Goal: Use online tool/utility: Utilize a website feature to perform a specific function

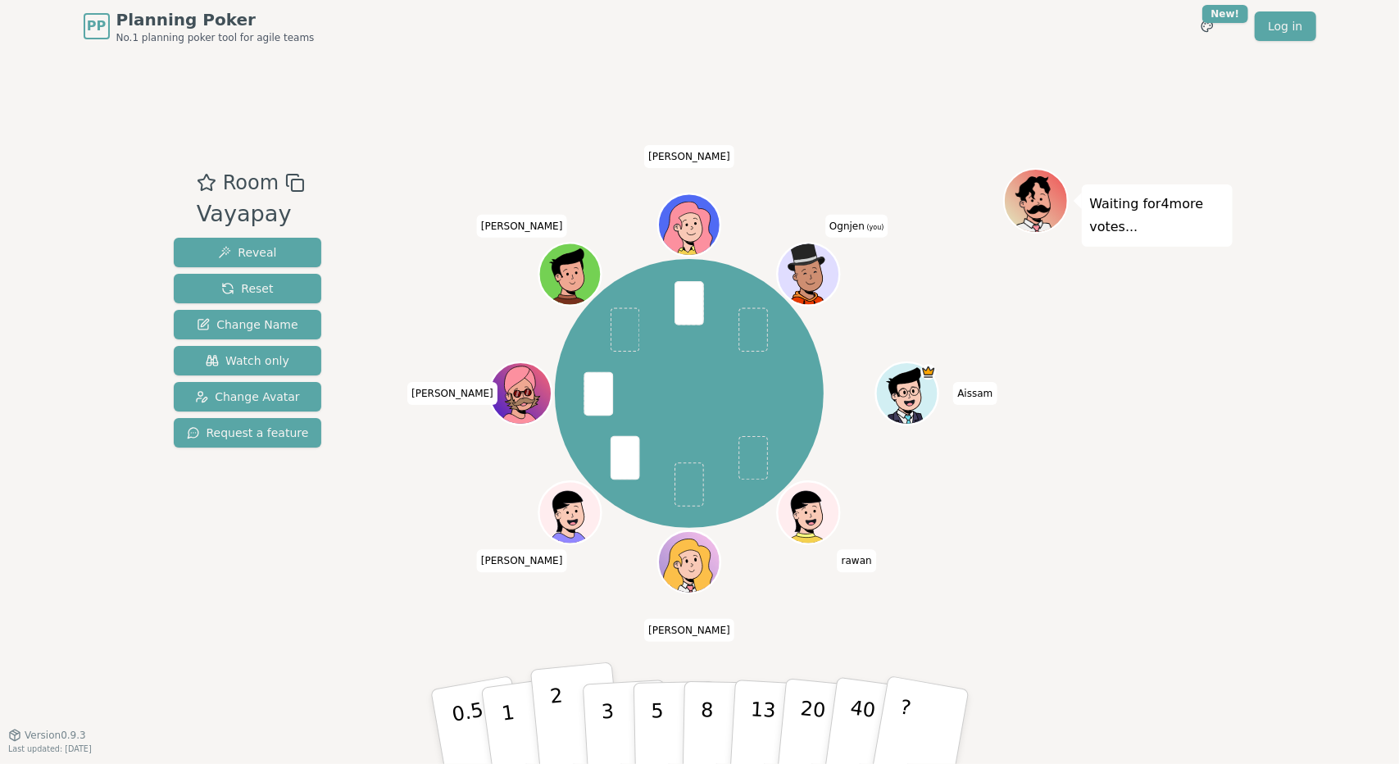
click at [572, 729] on button "2" at bounding box center [575, 727] width 93 height 130
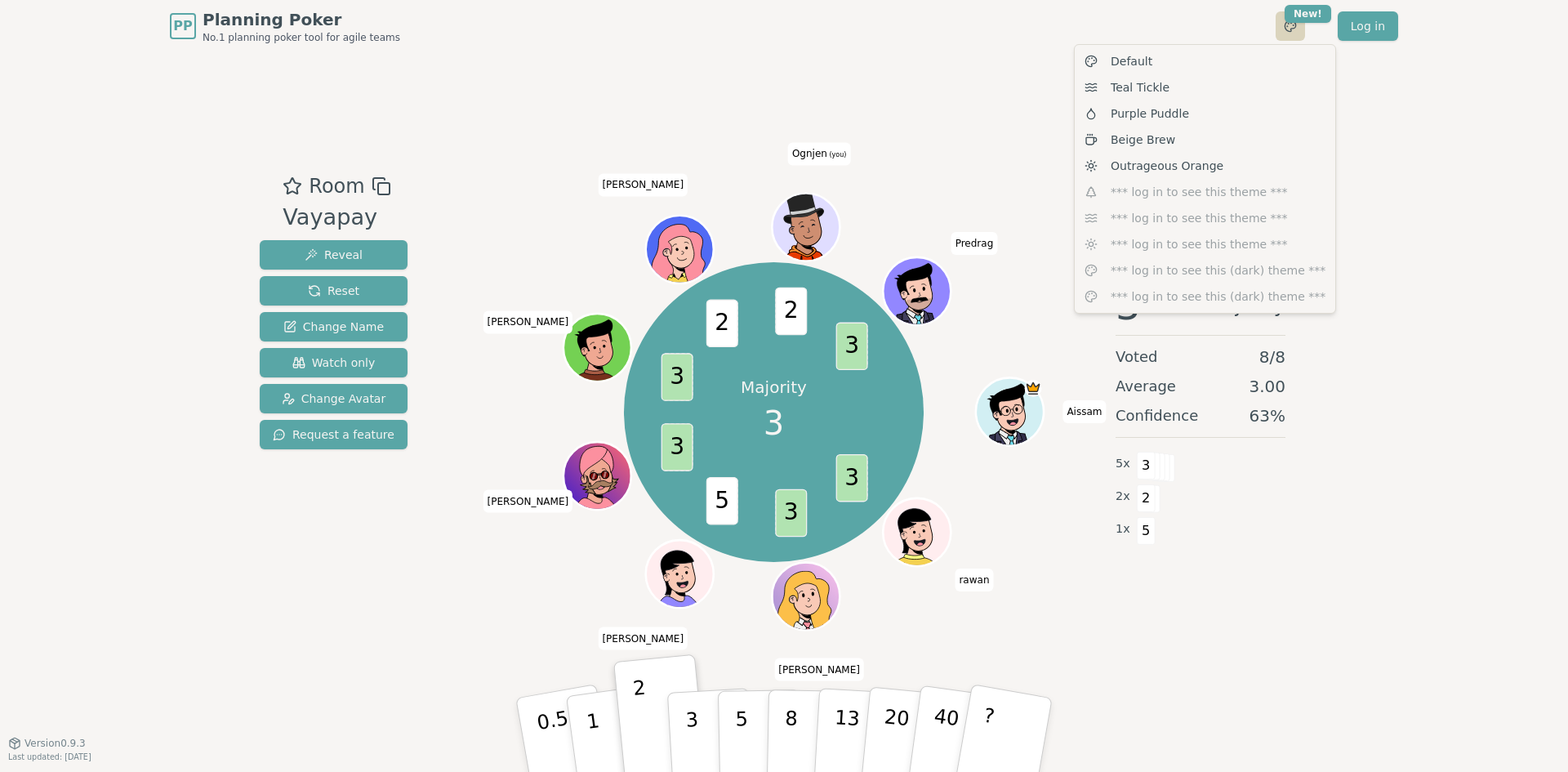
click at [1288, 24] on html "PP Planning Poker No.1 planning poker tool for agile teams Toggle theme New! Lo…" at bounding box center [784, 386] width 1568 height 772
click at [1338, 546] on html "PP Planning Poker No.1 planning poker tool for agile teams Toggle theme New! Lo…" at bounding box center [784, 386] width 1568 height 772
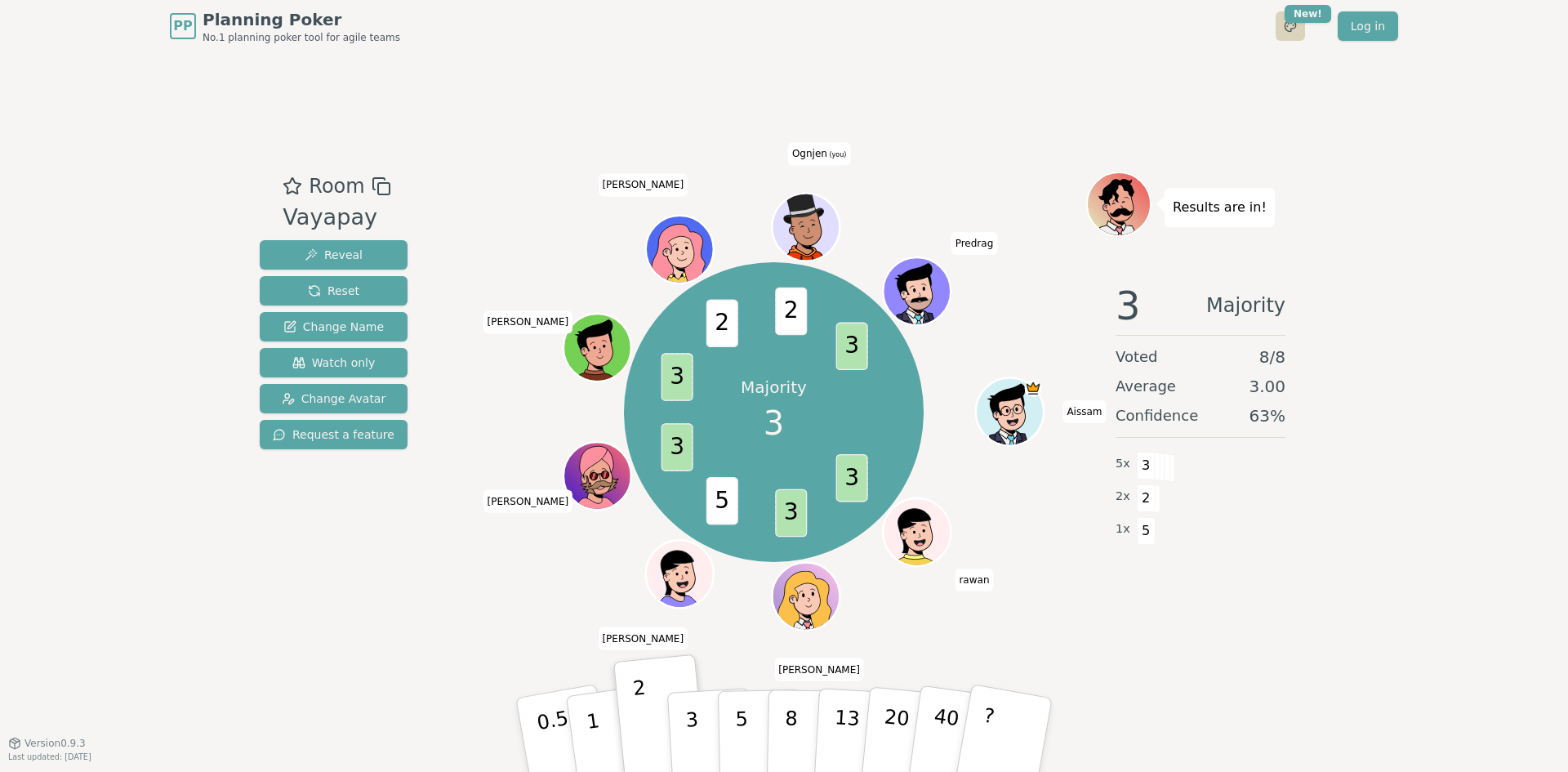
click at [1306, 25] on html "PP Planning Poker No.1 planning poker tool for agile teams Toggle theme New! Lo…" at bounding box center [784, 386] width 1568 height 772
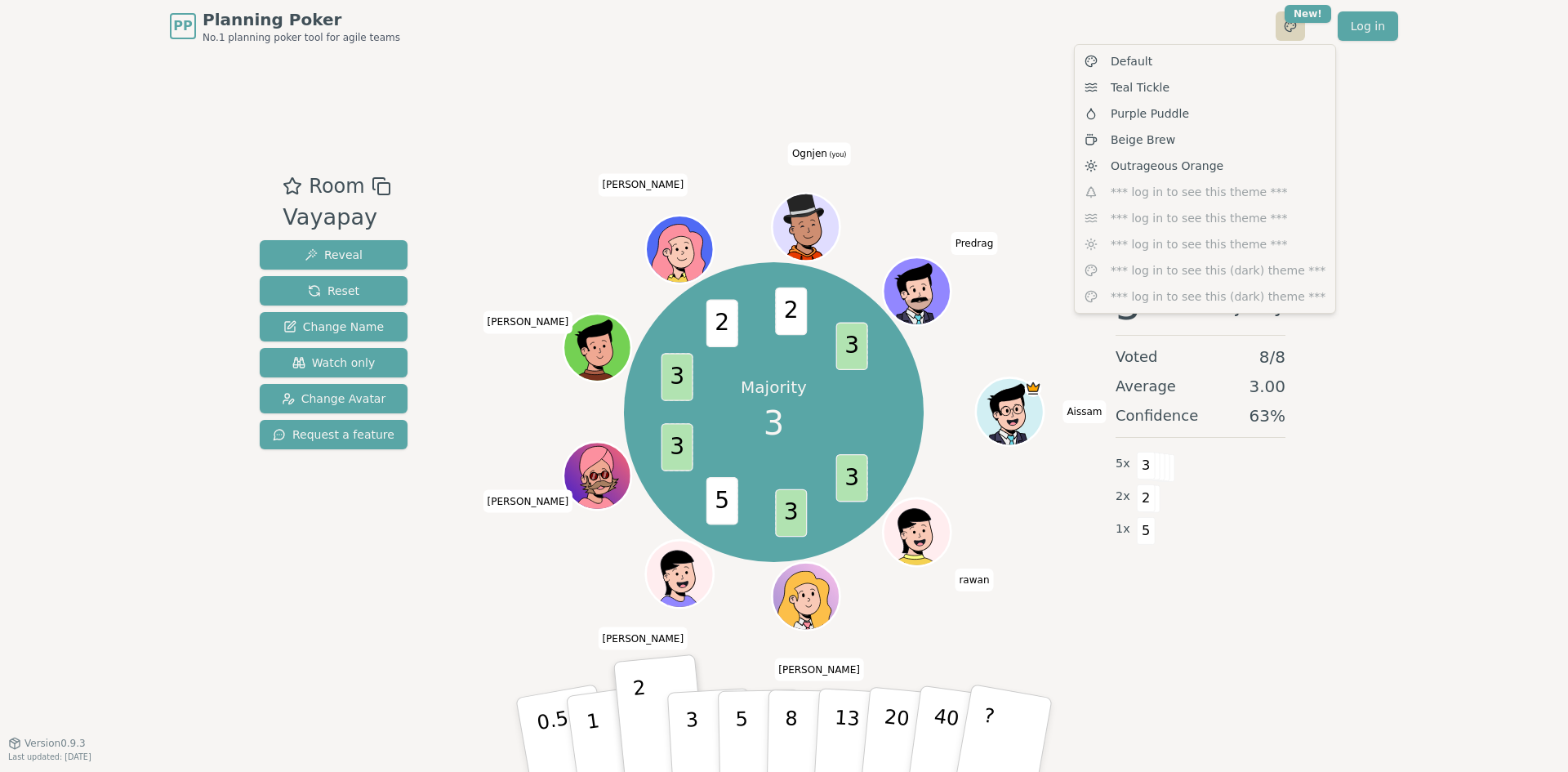
click at [1306, 25] on html "PP Planning Poker No.1 planning poker tool for agile teams Toggle theme New! Lo…" at bounding box center [784, 386] width 1568 height 772
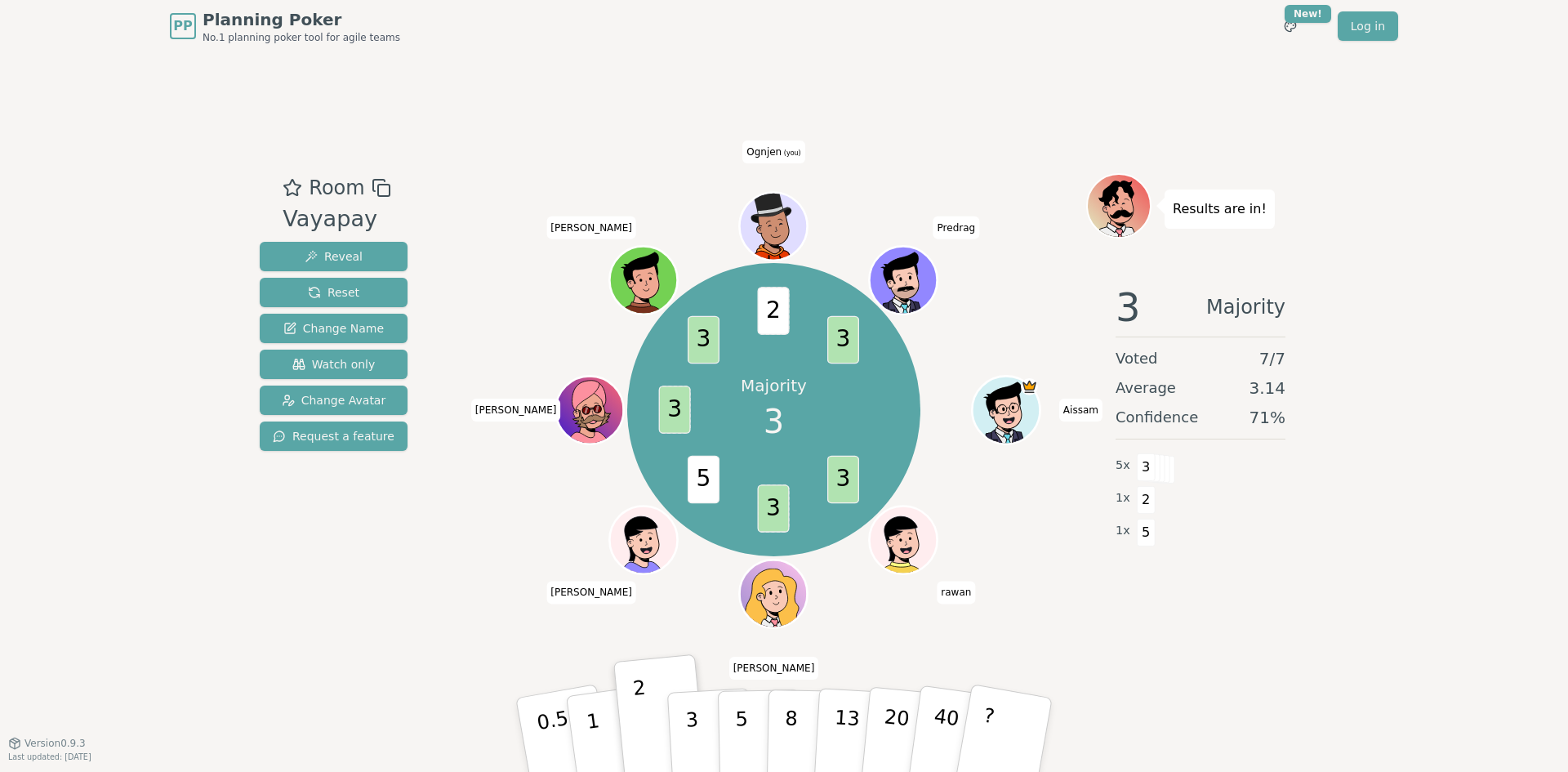
click at [783, 234] on icon at bounding box center [776, 236] width 33 height 11
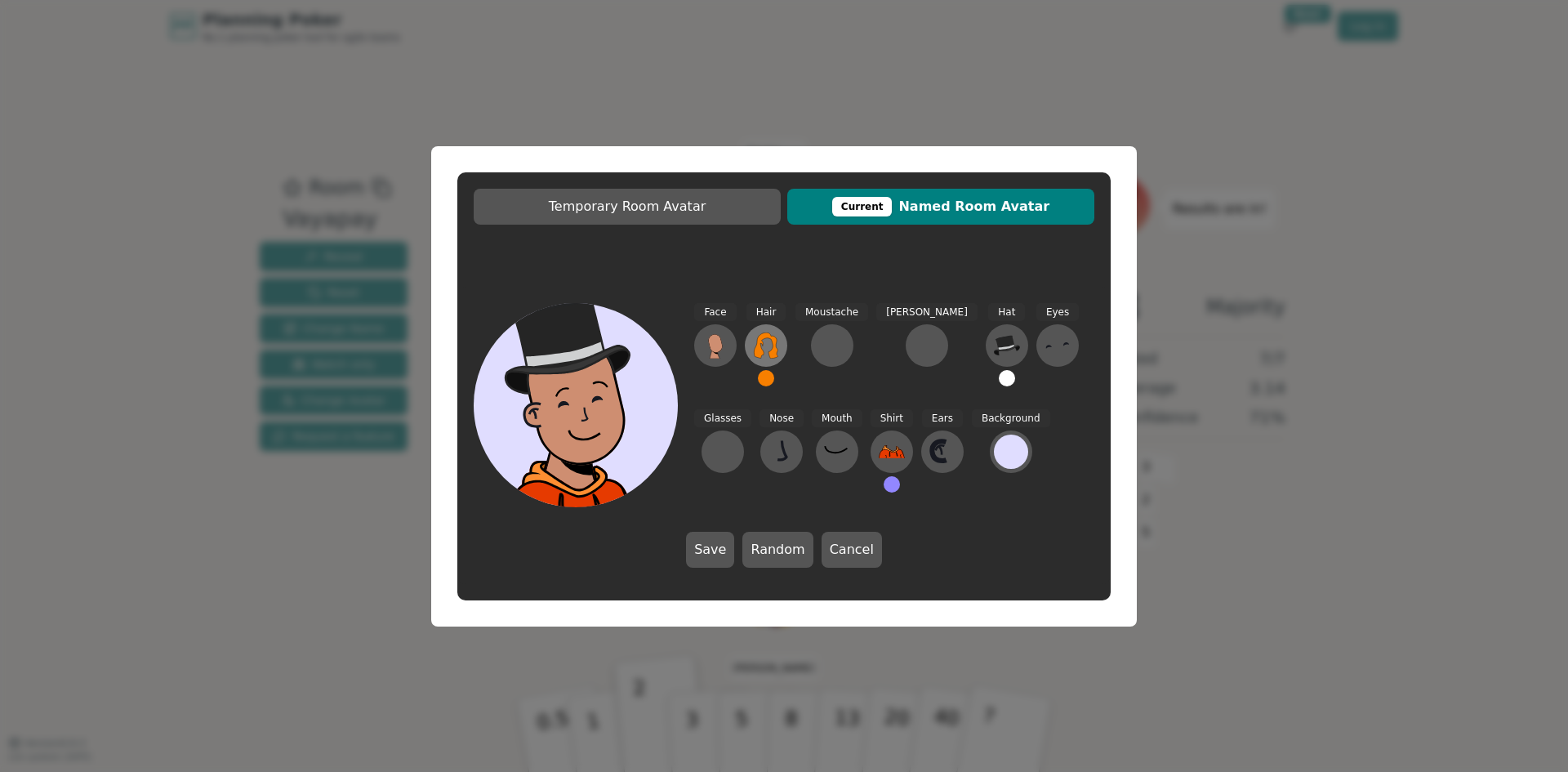
click at [764, 352] on icon at bounding box center [766, 346] width 26 height 26
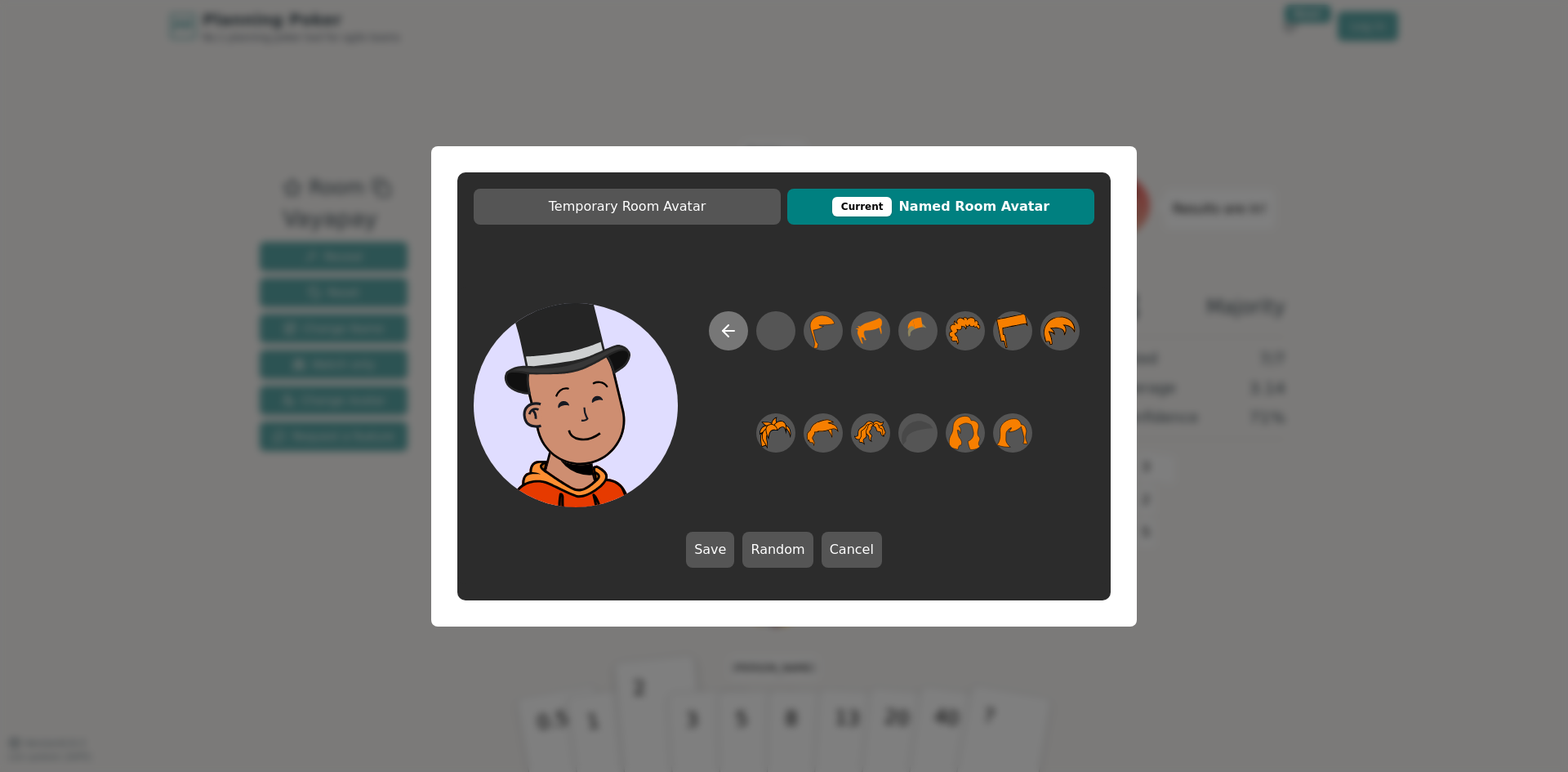
click at [730, 338] on icon at bounding box center [728, 331] width 20 height 20
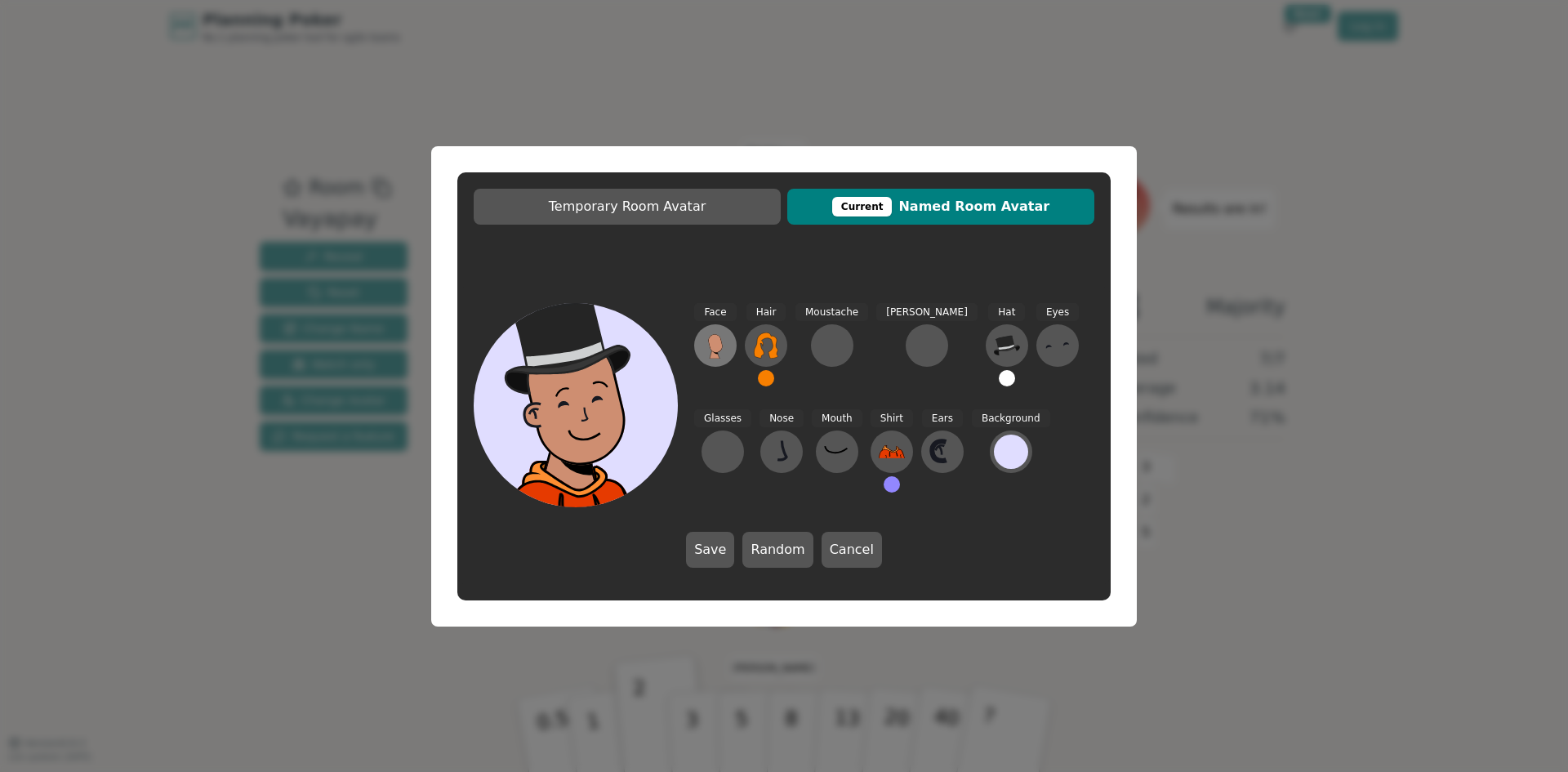
click at [726, 352] on icon at bounding box center [715, 346] width 26 height 26
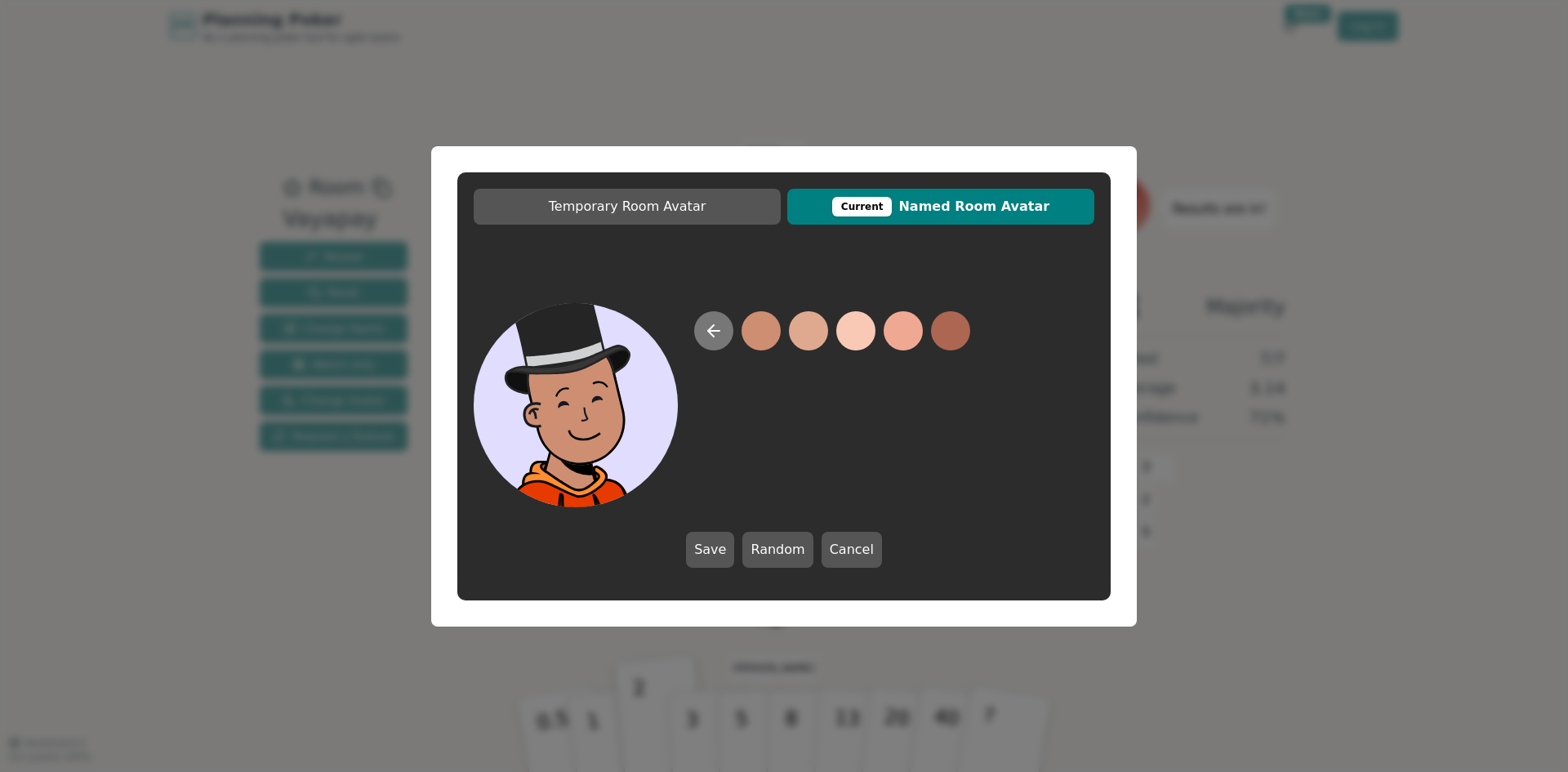
click at [711, 338] on icon at bounding box center [714, 331] width 20 height 20
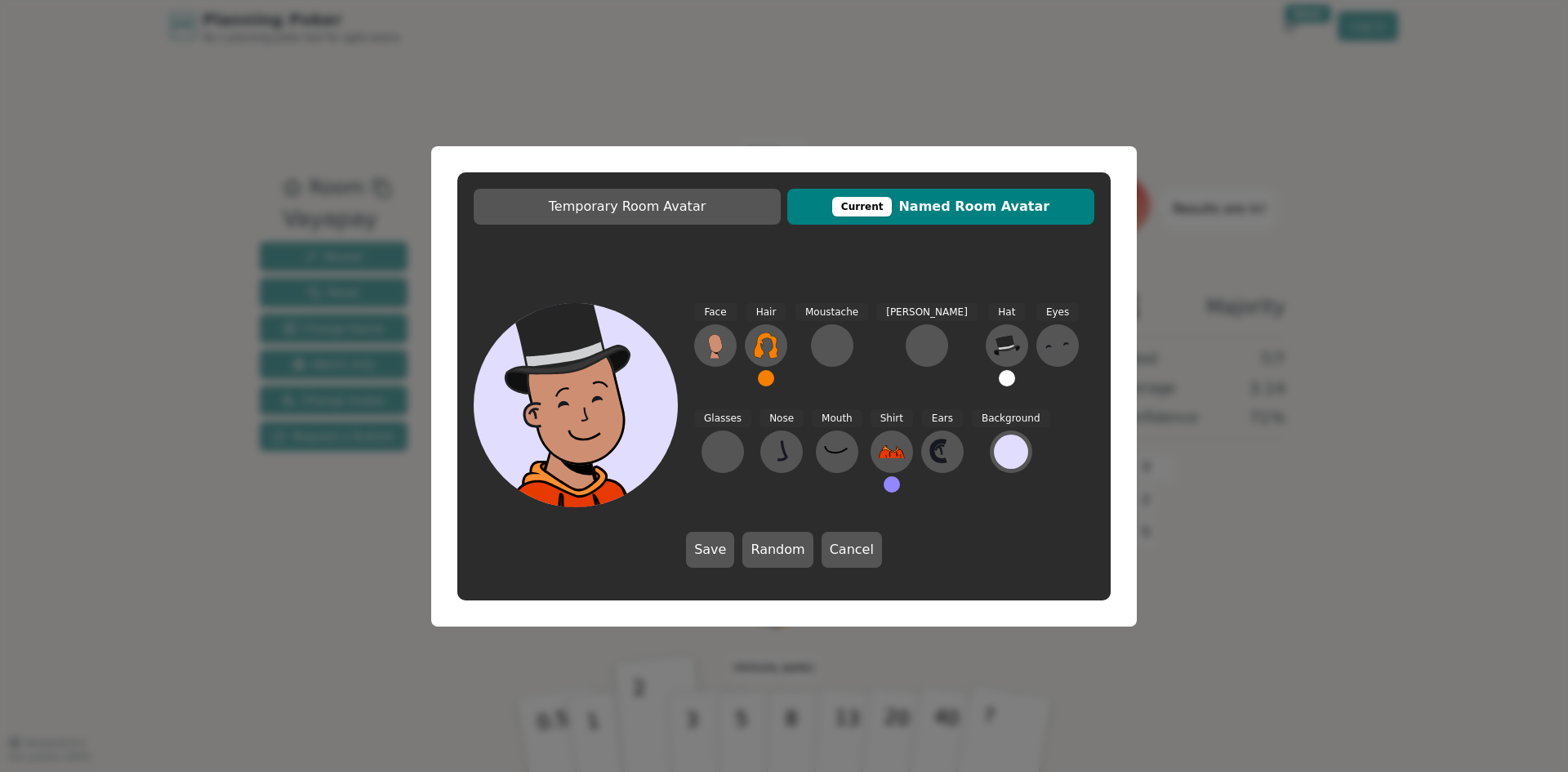
click at [1393, 407] on div "Temporary Room Avatar Current Named Room Avatar Face Hair Moustache [PERSON_NAM…" at bounding box center [784, 386] width 1568 height 772
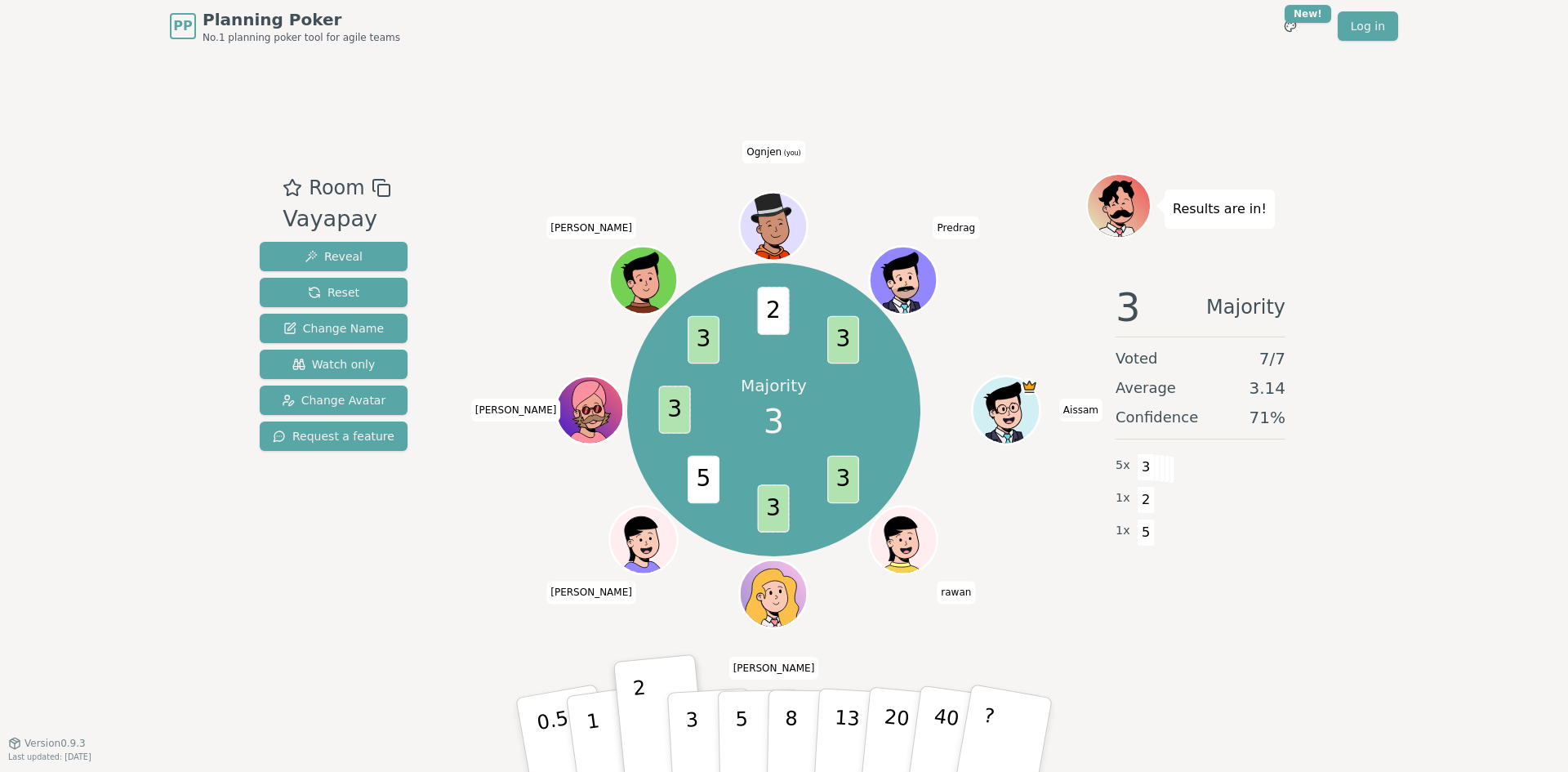
click at [776, 231] on icon at bounding box center [776, 236] width 33 height 11
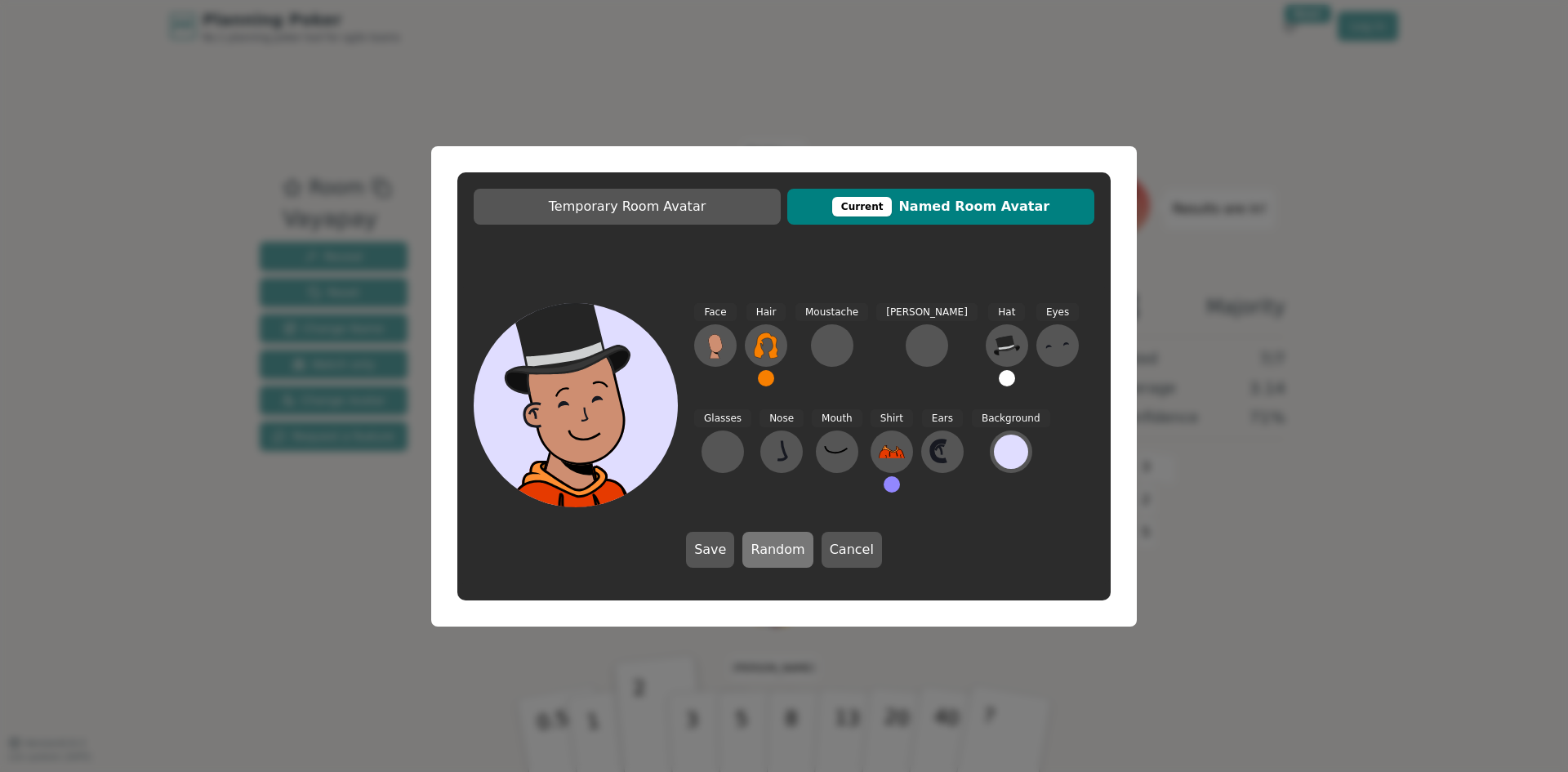
click at [794, 555] on button "Random" at bounding box center [777, 550] width 70 height 36
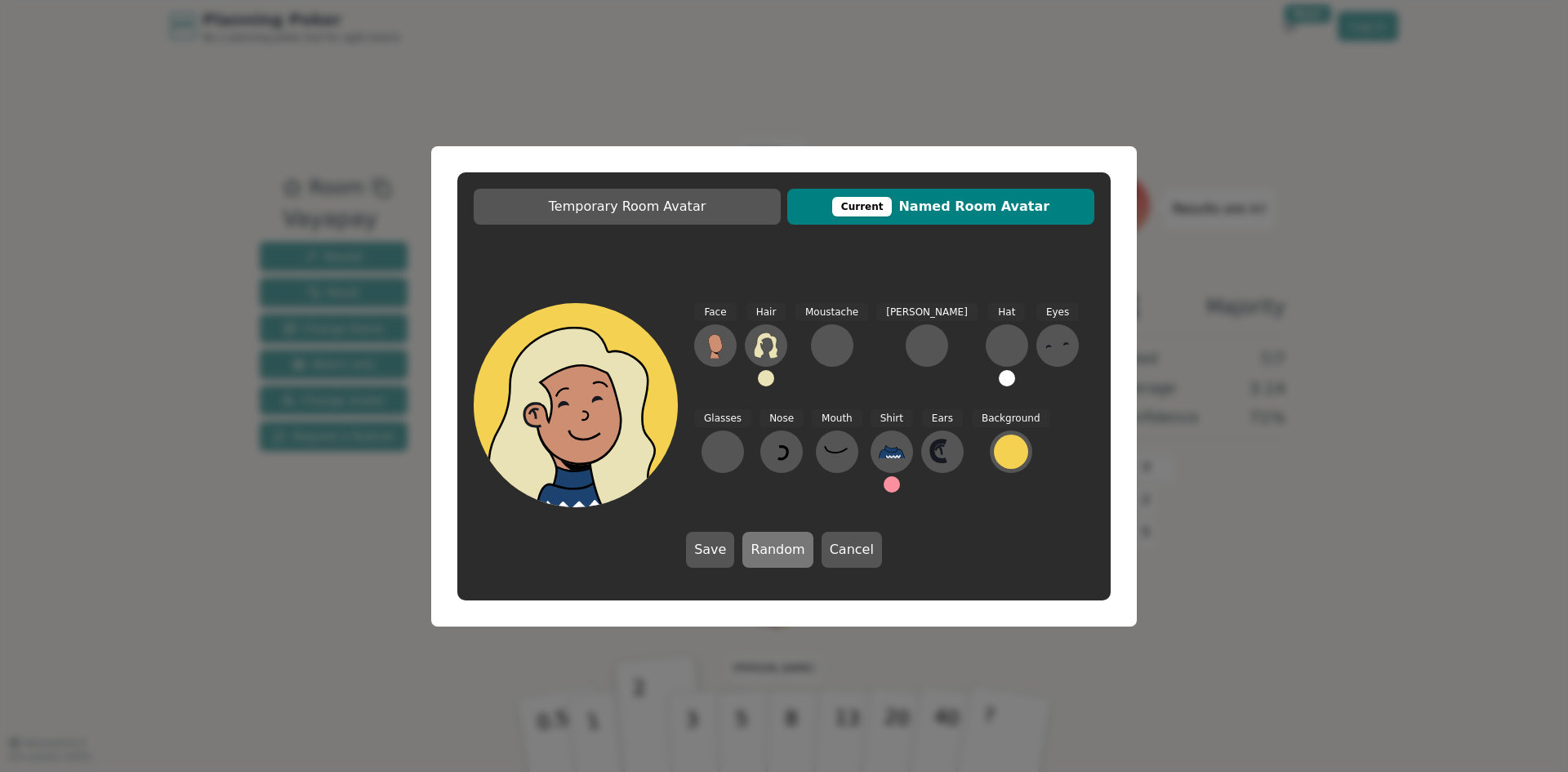
click at [794, 555] on button "Random" at bounding box center [777, 550] width 70 height 36
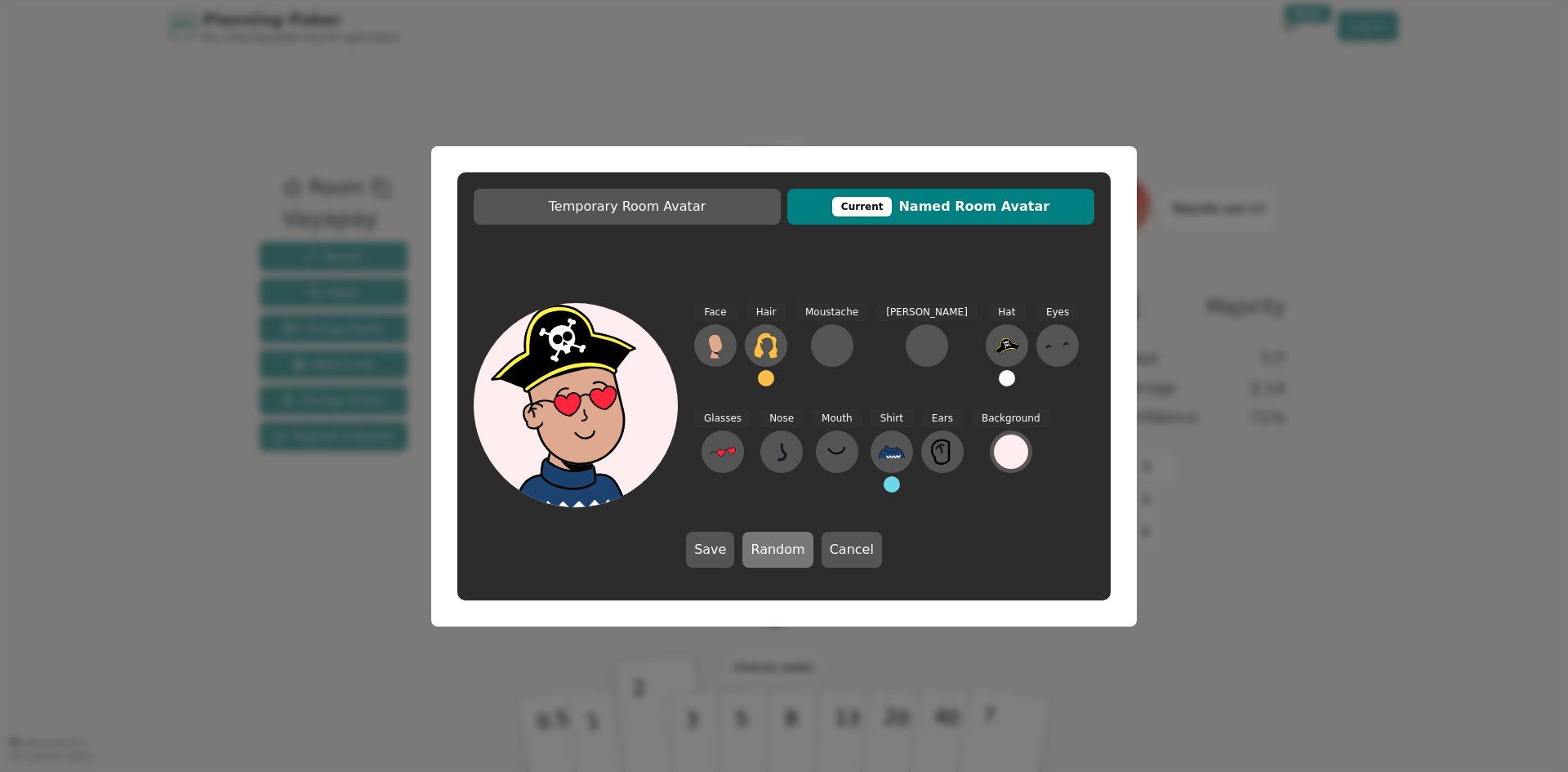
click at [794, 555] on button "Random" at bounding box center [777, 550] width 70 height 36
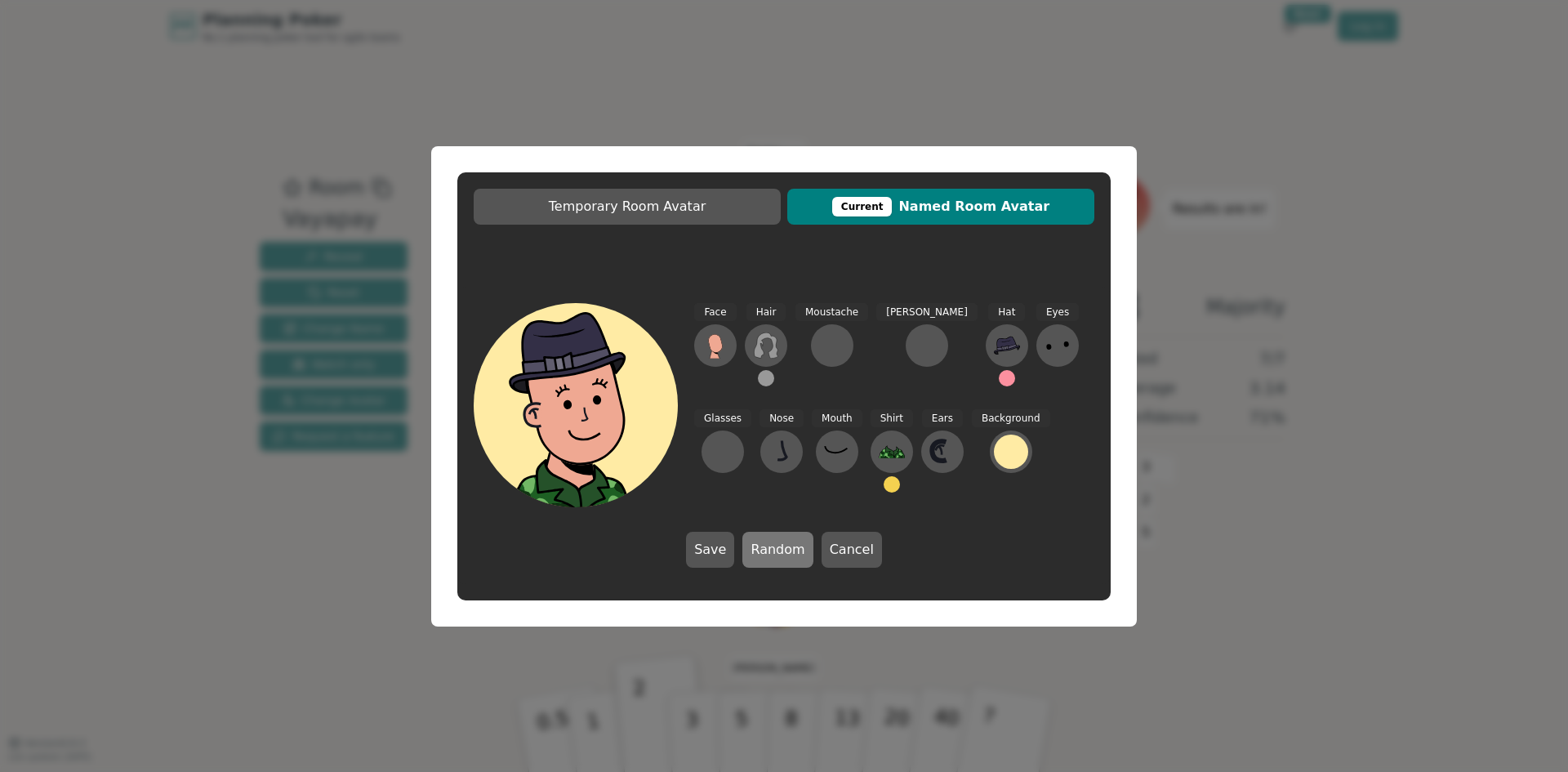
click at [792, 555] on button "Random" at bounding box center [777, 550] width 70 height 36
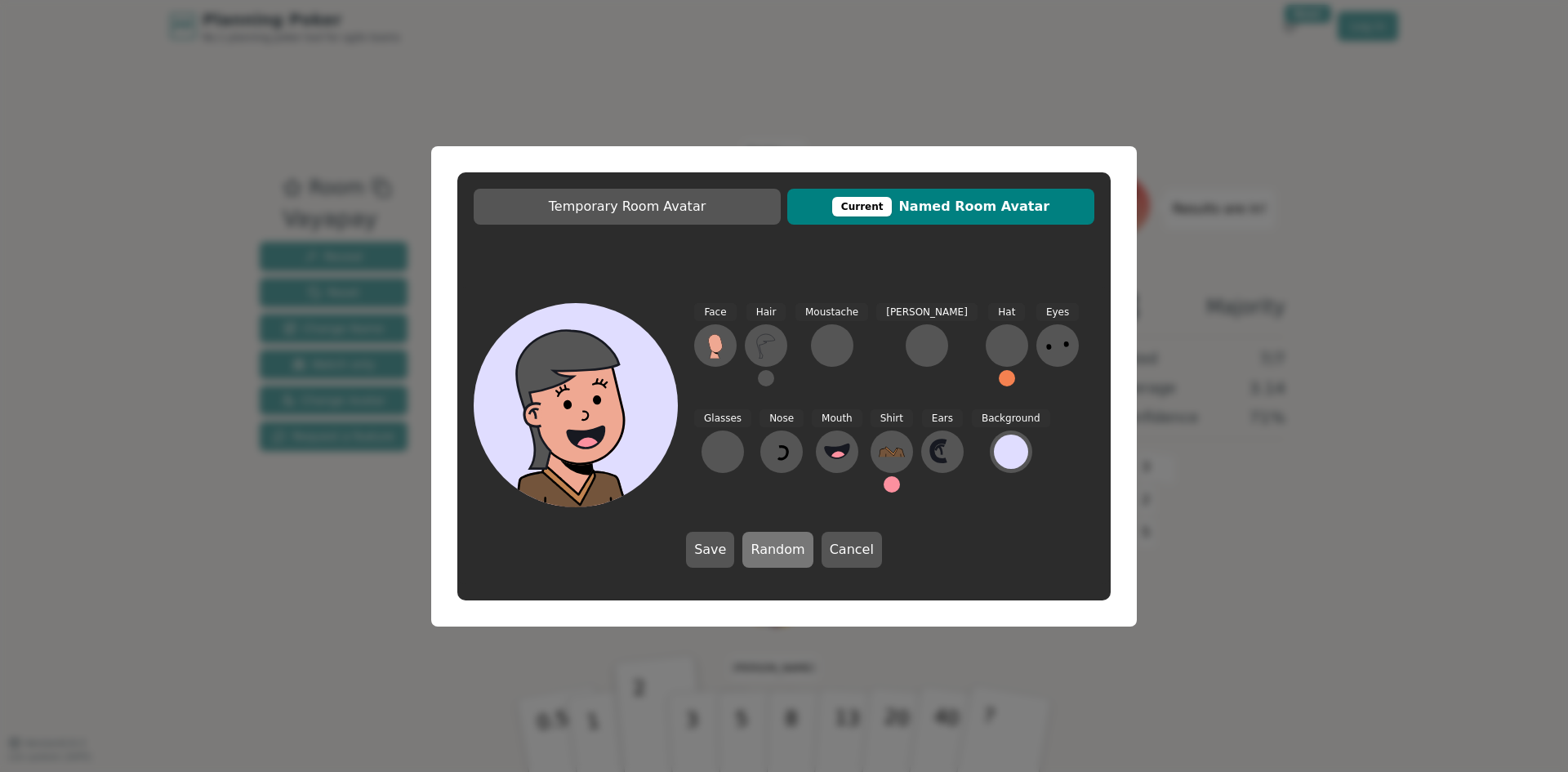
click at [793, 552] on button "Random" at bounding box center [777, 550] width 70 height 36
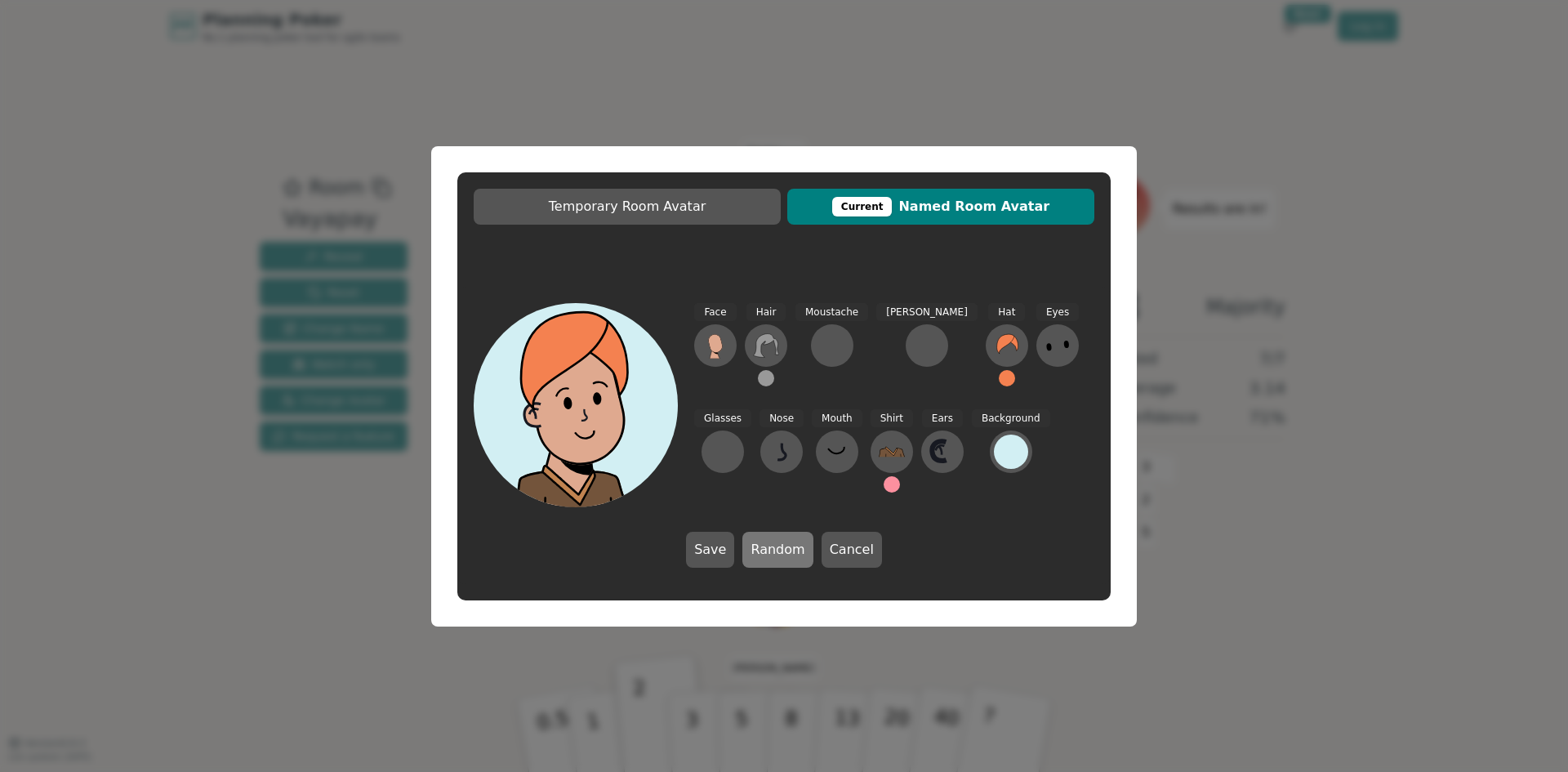
click at [794, 551] on button "Random" at bounding box center [777, 550] width 70 height 36
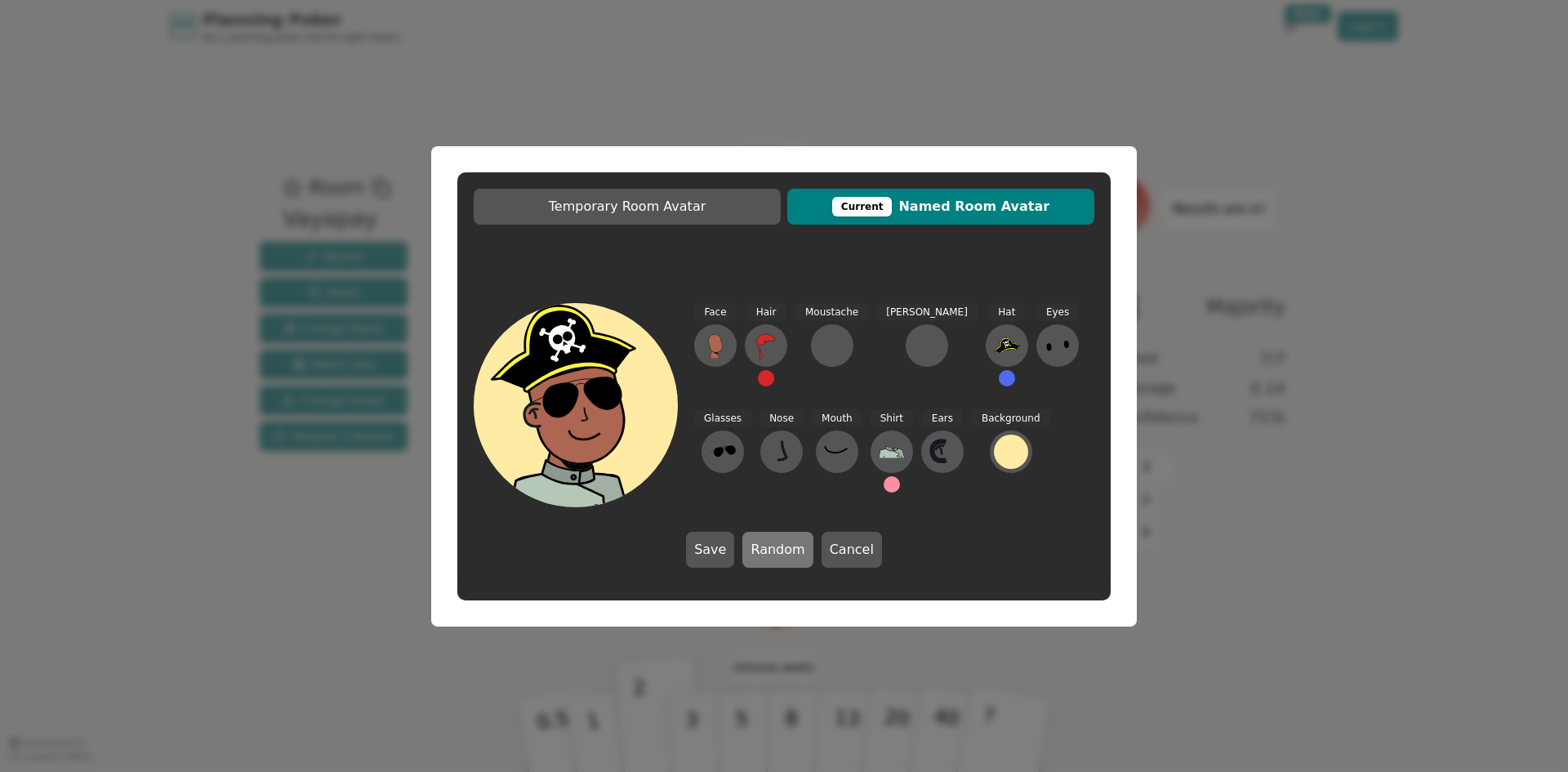
click at [794, 551] on button "Random" at bounding box center [777, 550] width 70 height 36
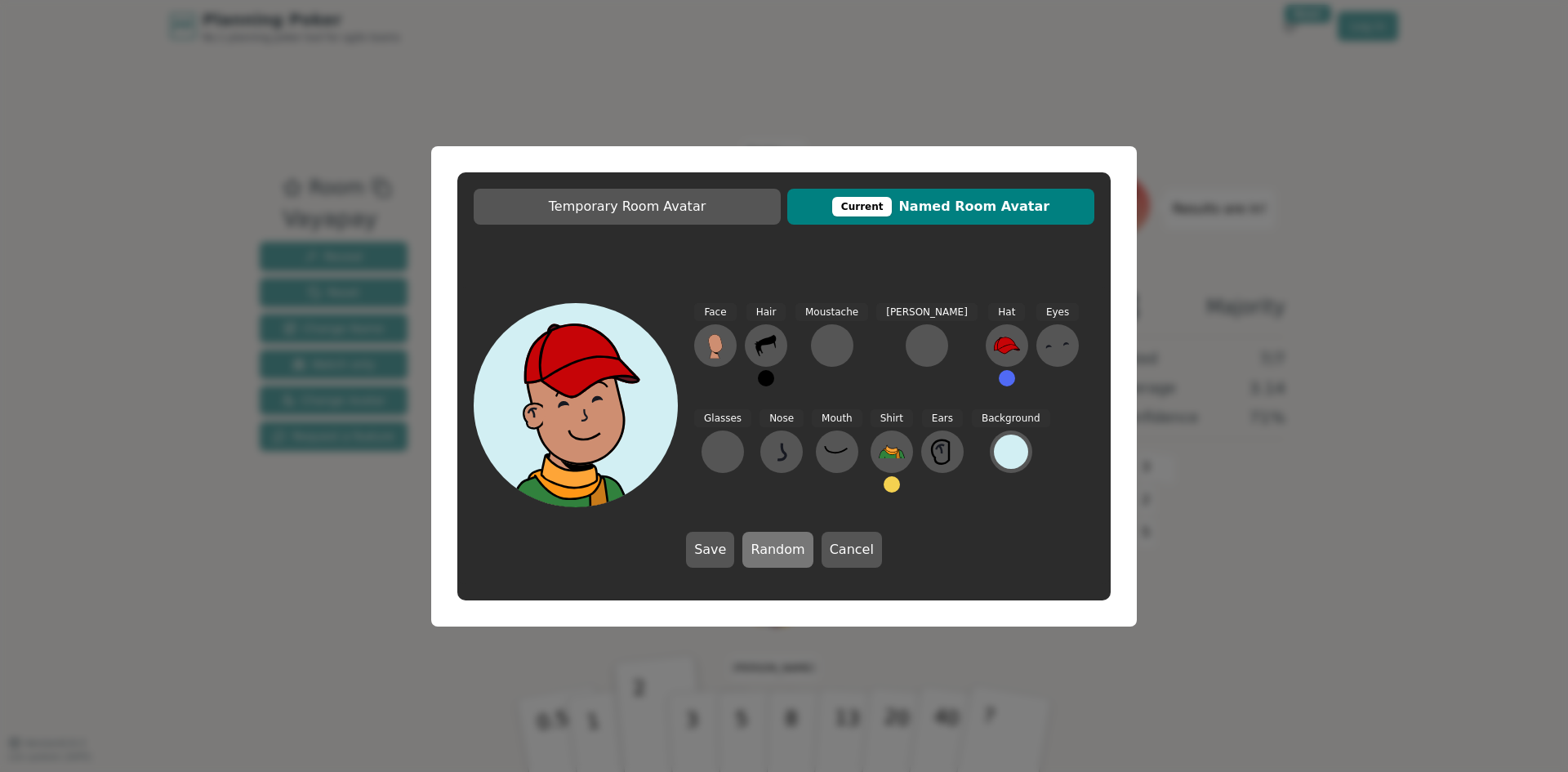
click at [794, 551] on button "Random" at bounding box center [777, 550] width 70 height 36
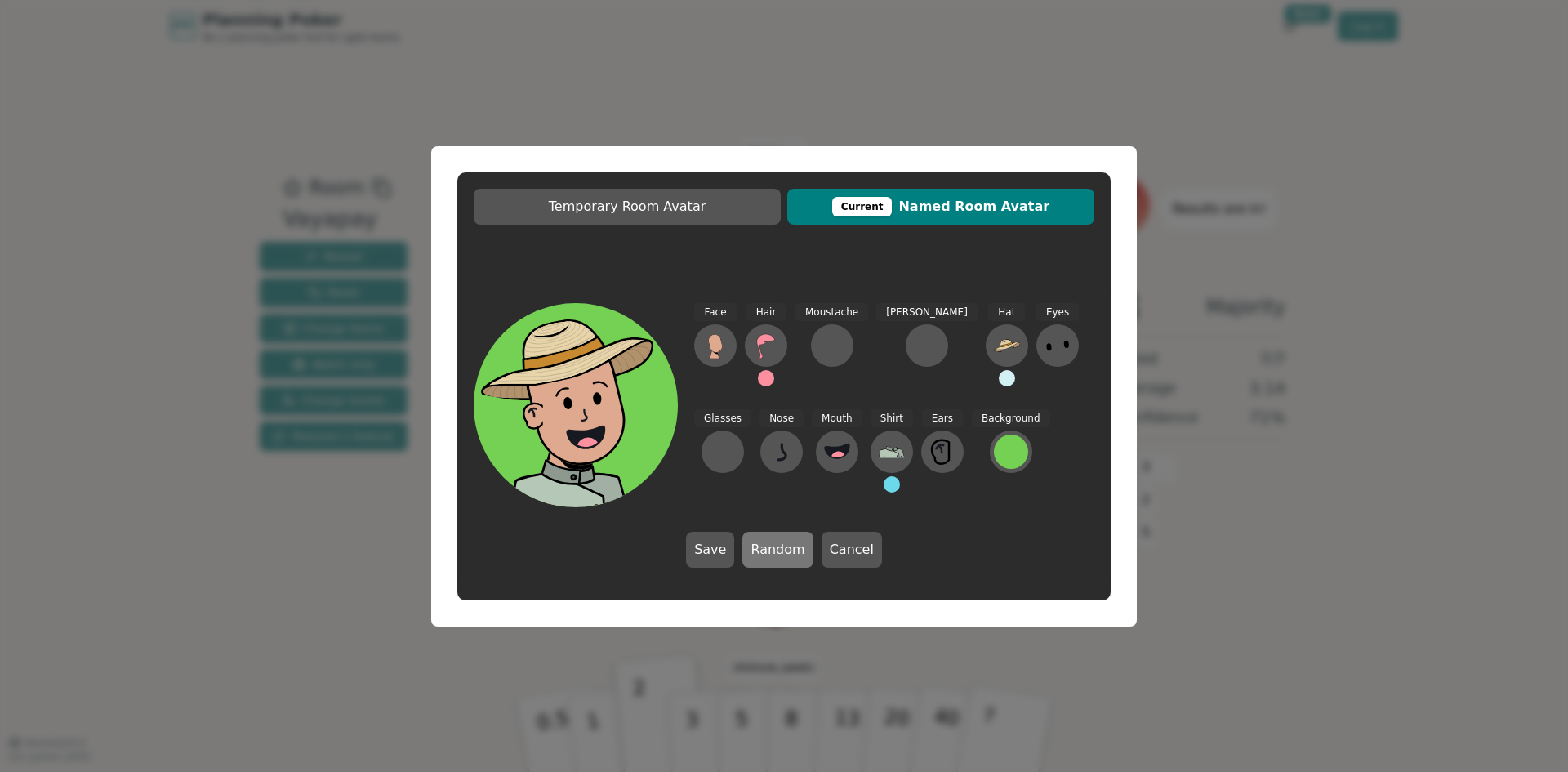
click at [794, 551] on button "Random" at bounding box center [777, 550] width 70 height 36
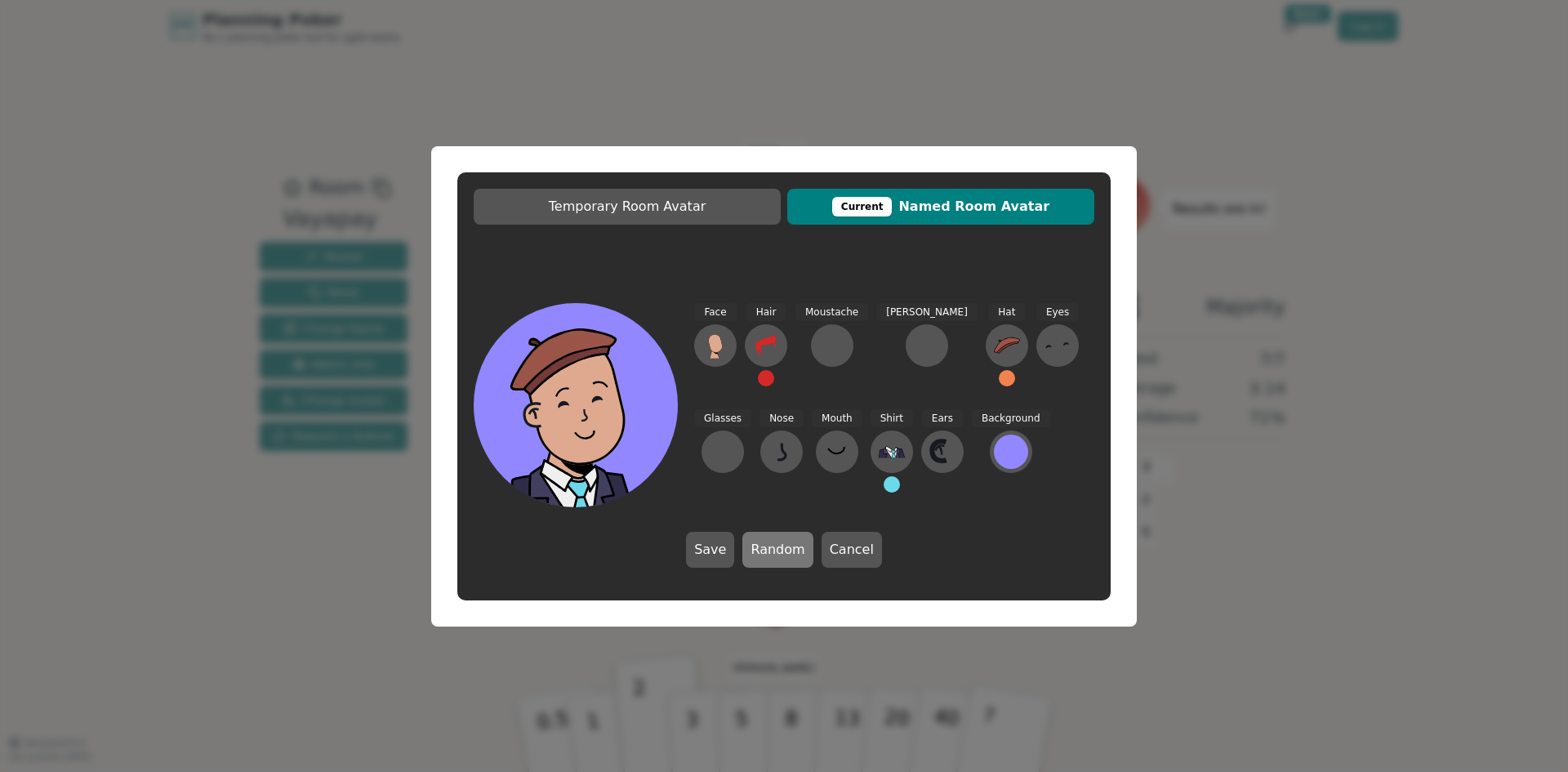
click at [794, 551] on button "Random" at bounding box center [777, 550] width 70 height 36
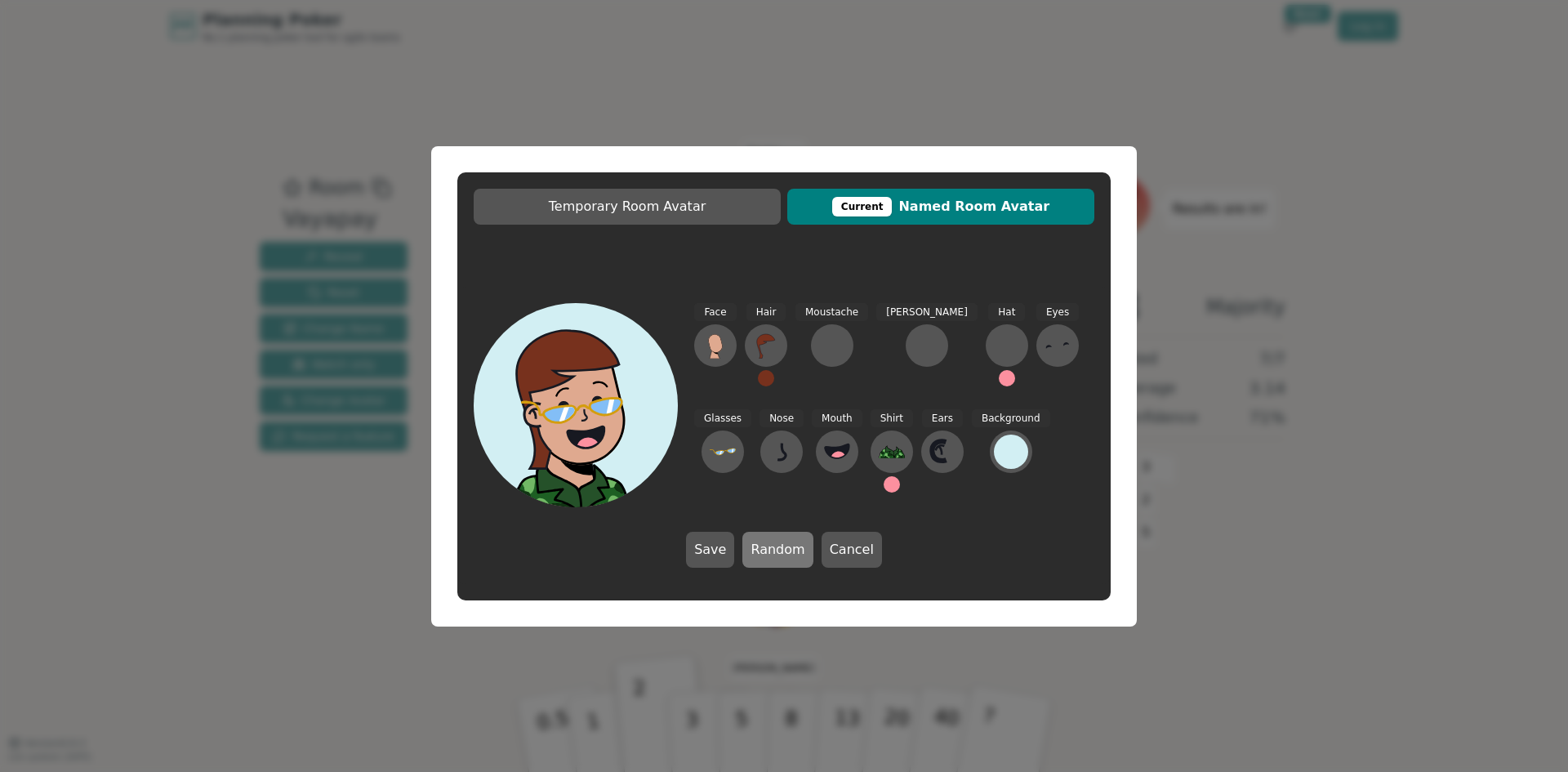
click at [794, 551] on button "Random" at bounding box center [777, 550] width 70 height 36
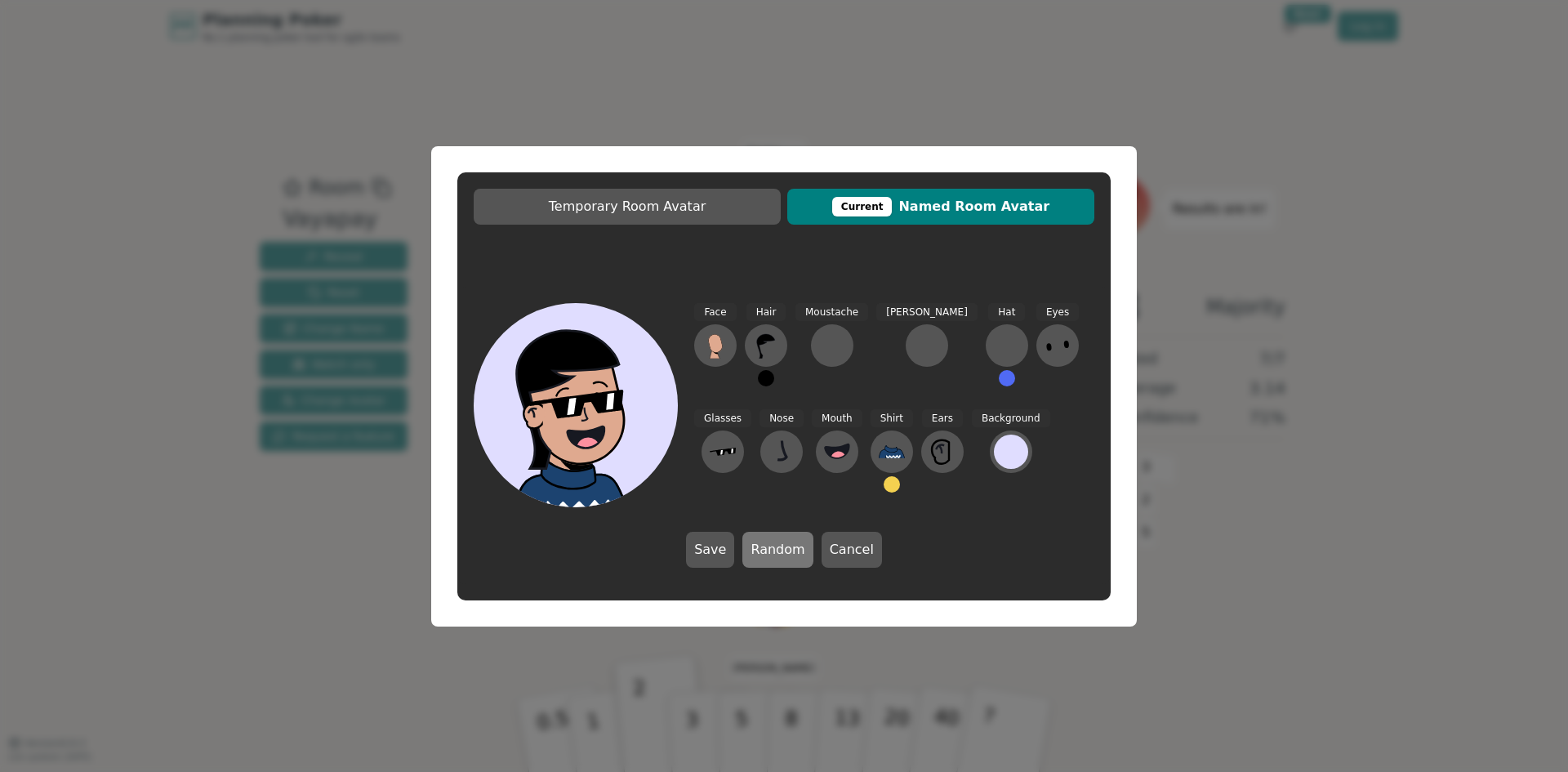
click at [794, 551] on button "Random" at bounding box center [777, 550] width 70 height 36
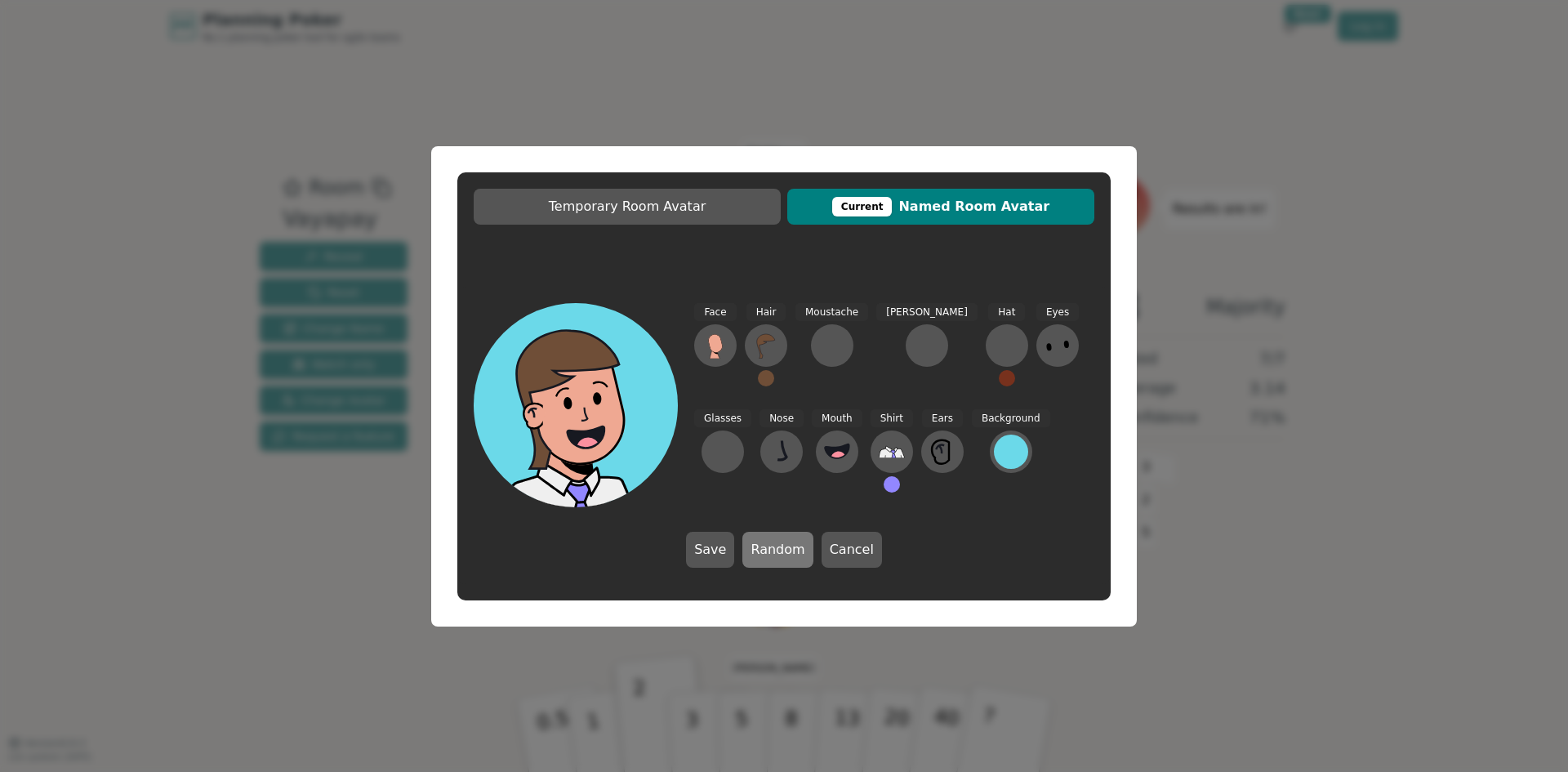
click at [794, 551] on button "Random" at bounding box center [777, 550] width 70 height 36
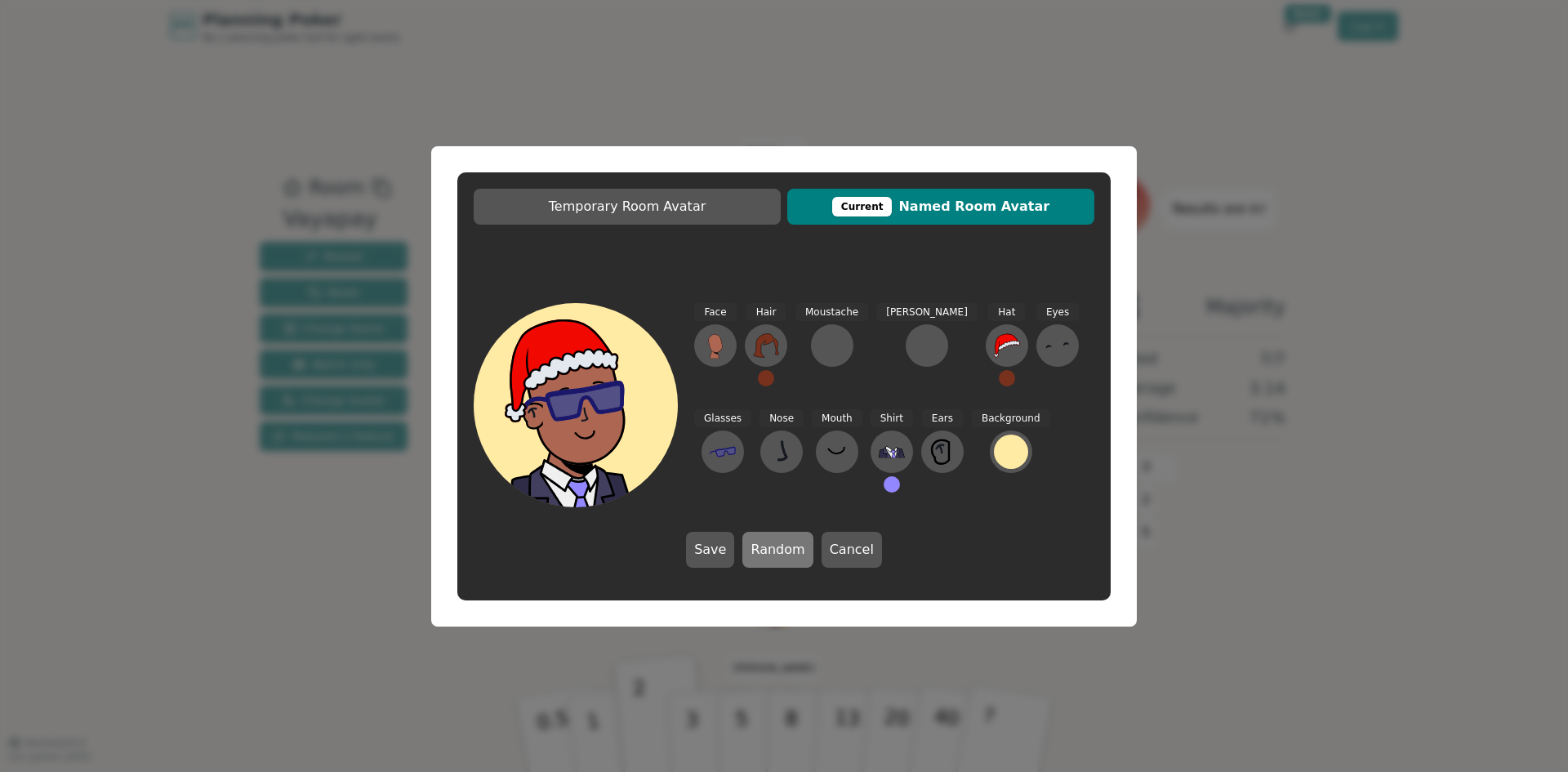
click at [794, 551] on button "Random" at bounding box center [777, 550] width 70 height 36
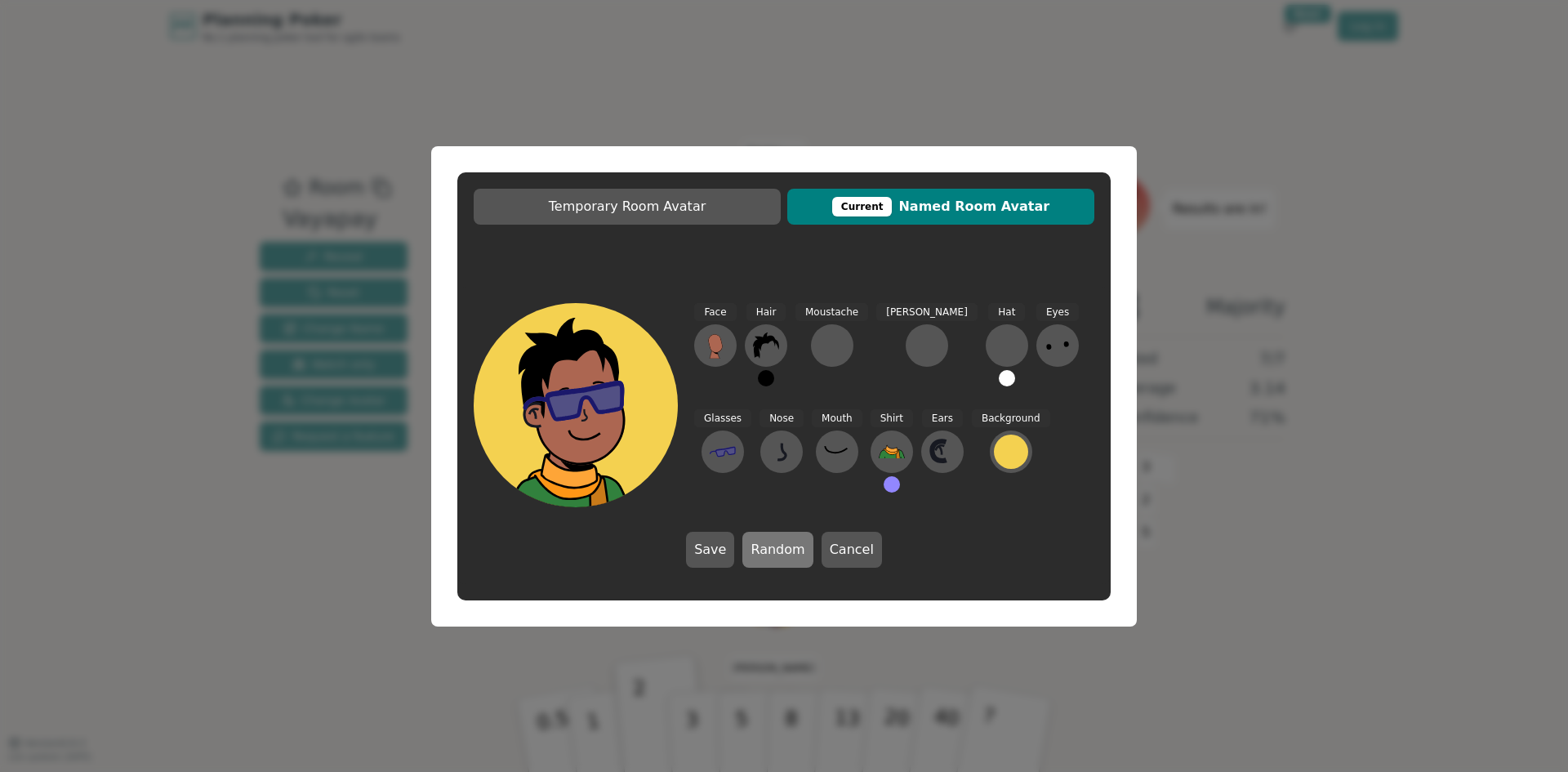
click at [794, 551] on button "Random" at bounding box center [777, 550] width 70 height 36
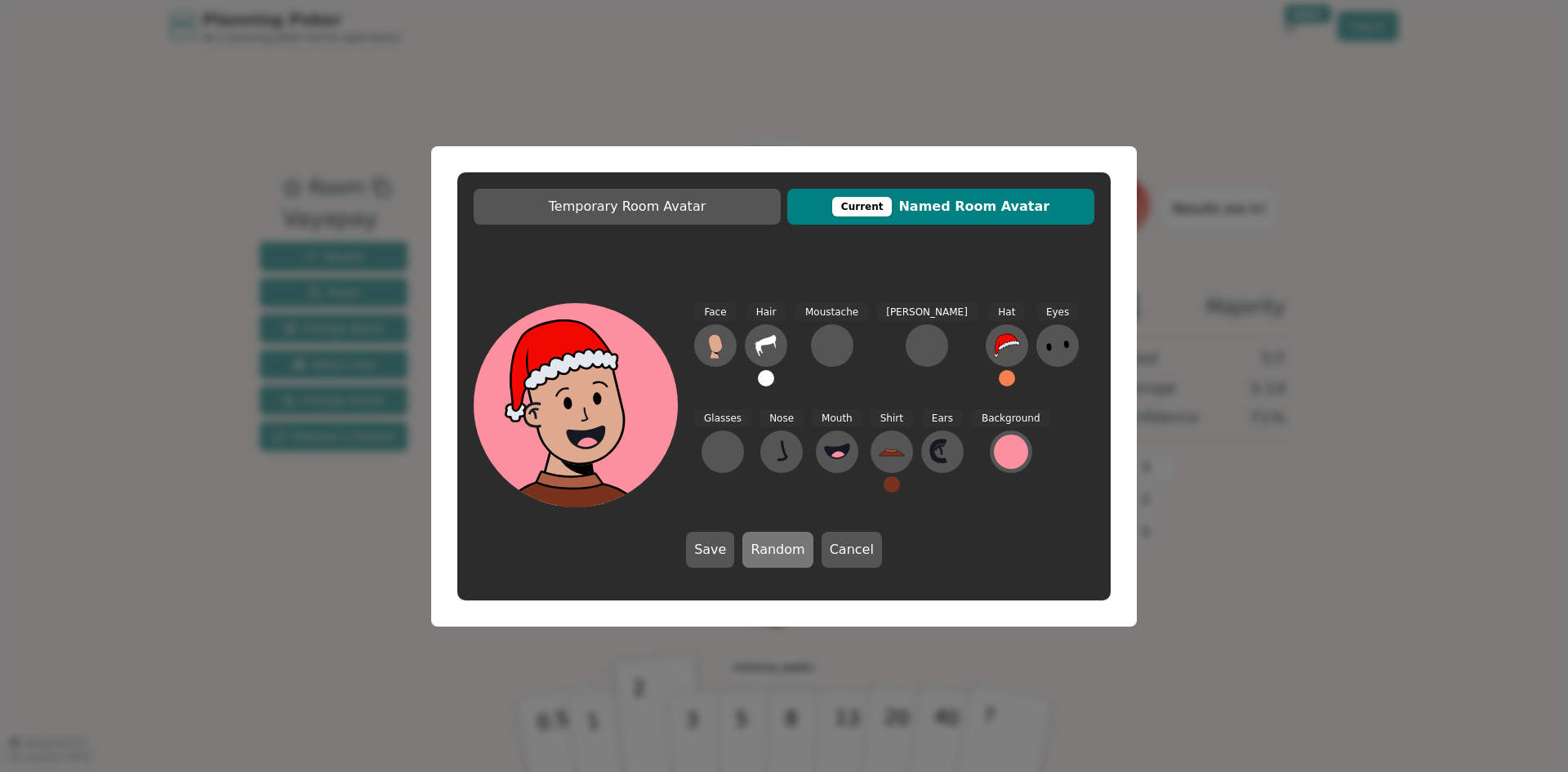
click at [794, 551] on button "Random" at bounding box center [777, 550] width 70 height 36
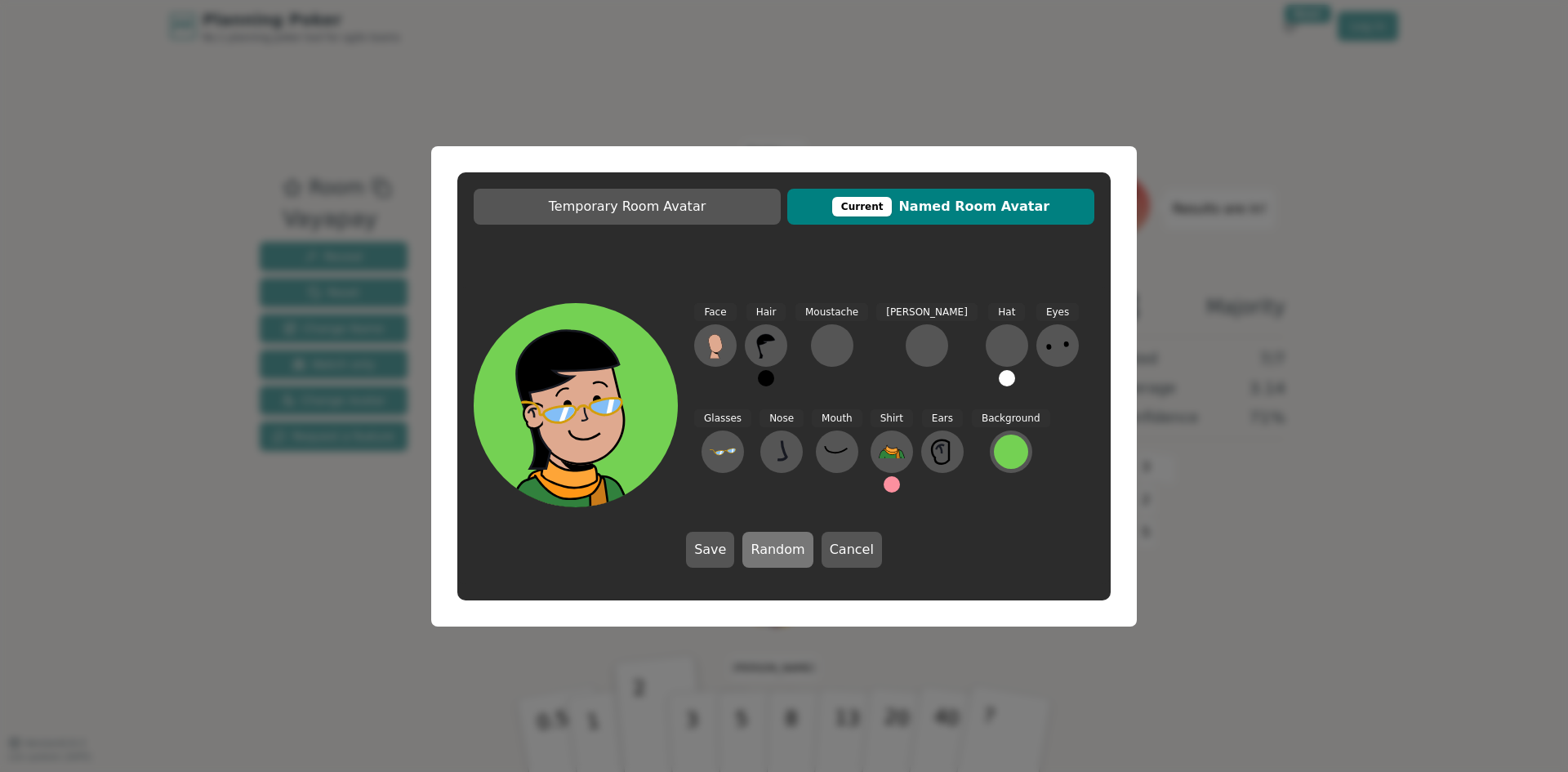
click at [794, 551] on button "Random" at bounding box center [777, 550] width 70 height 36
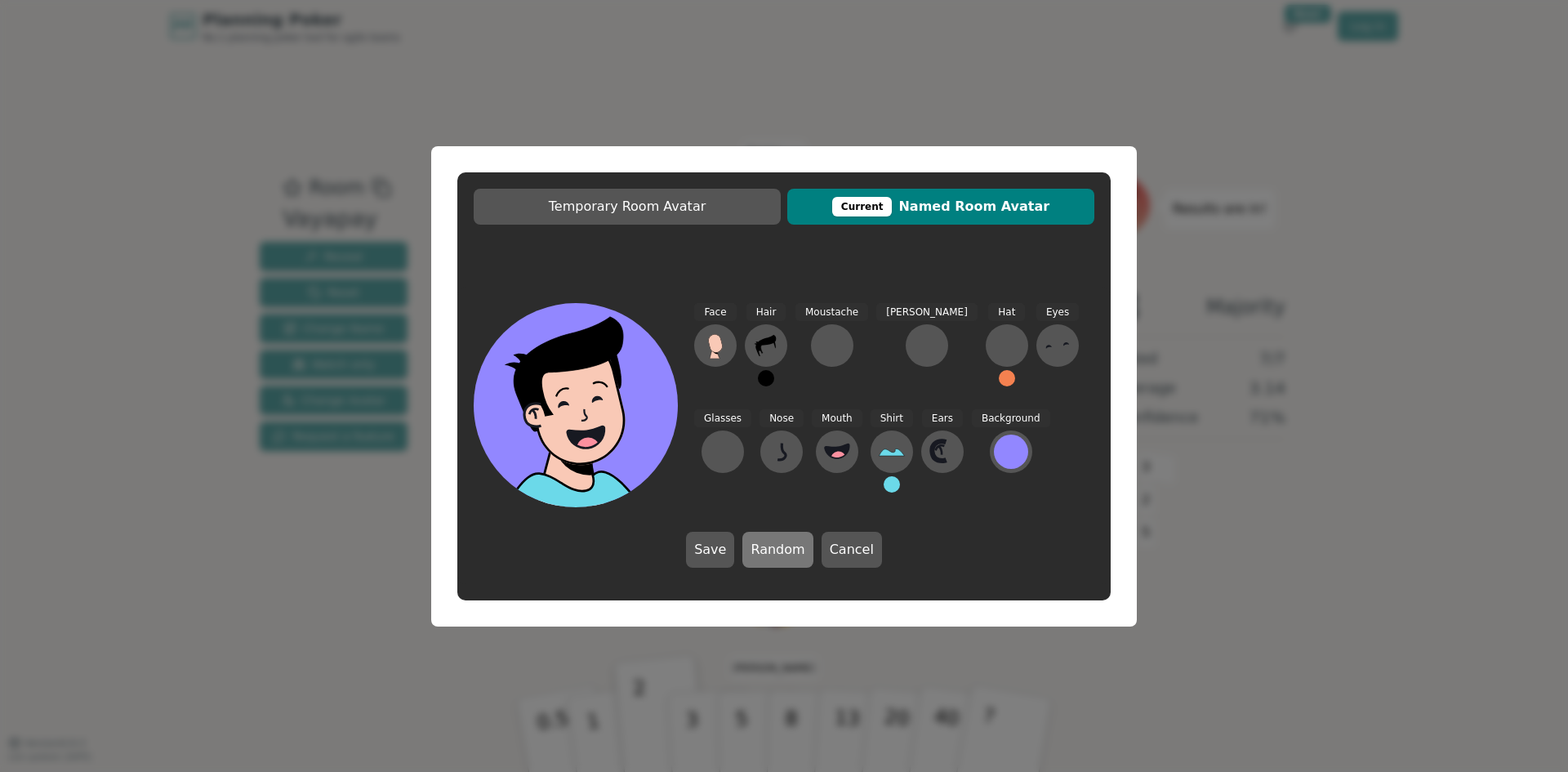
click at [794, 551] on button "Random" at bounding box center [777, 550] width 70 height 36
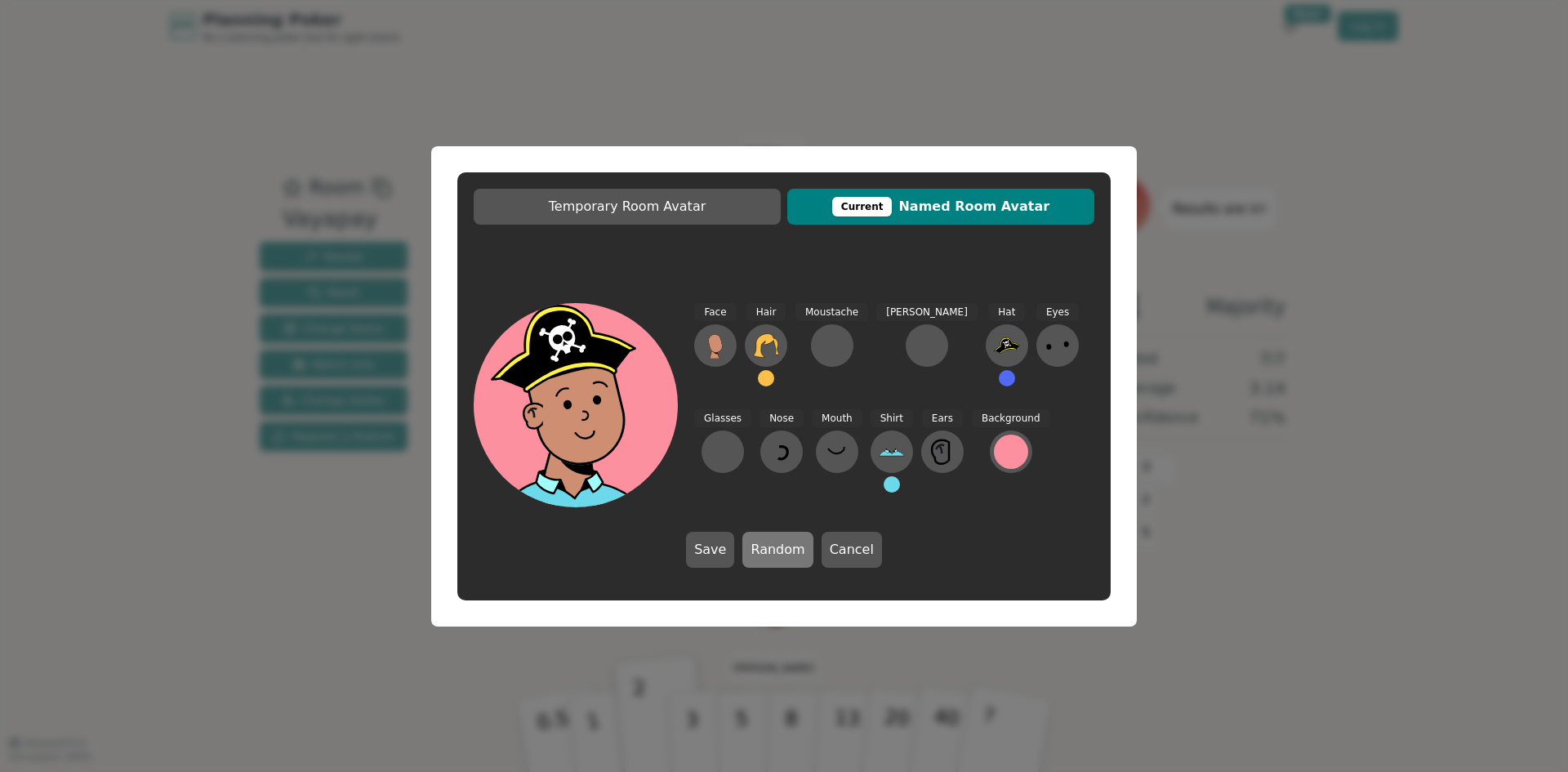
click at [794, 551] on button "Random" at bounding box center [777, 550] width 70 height 36
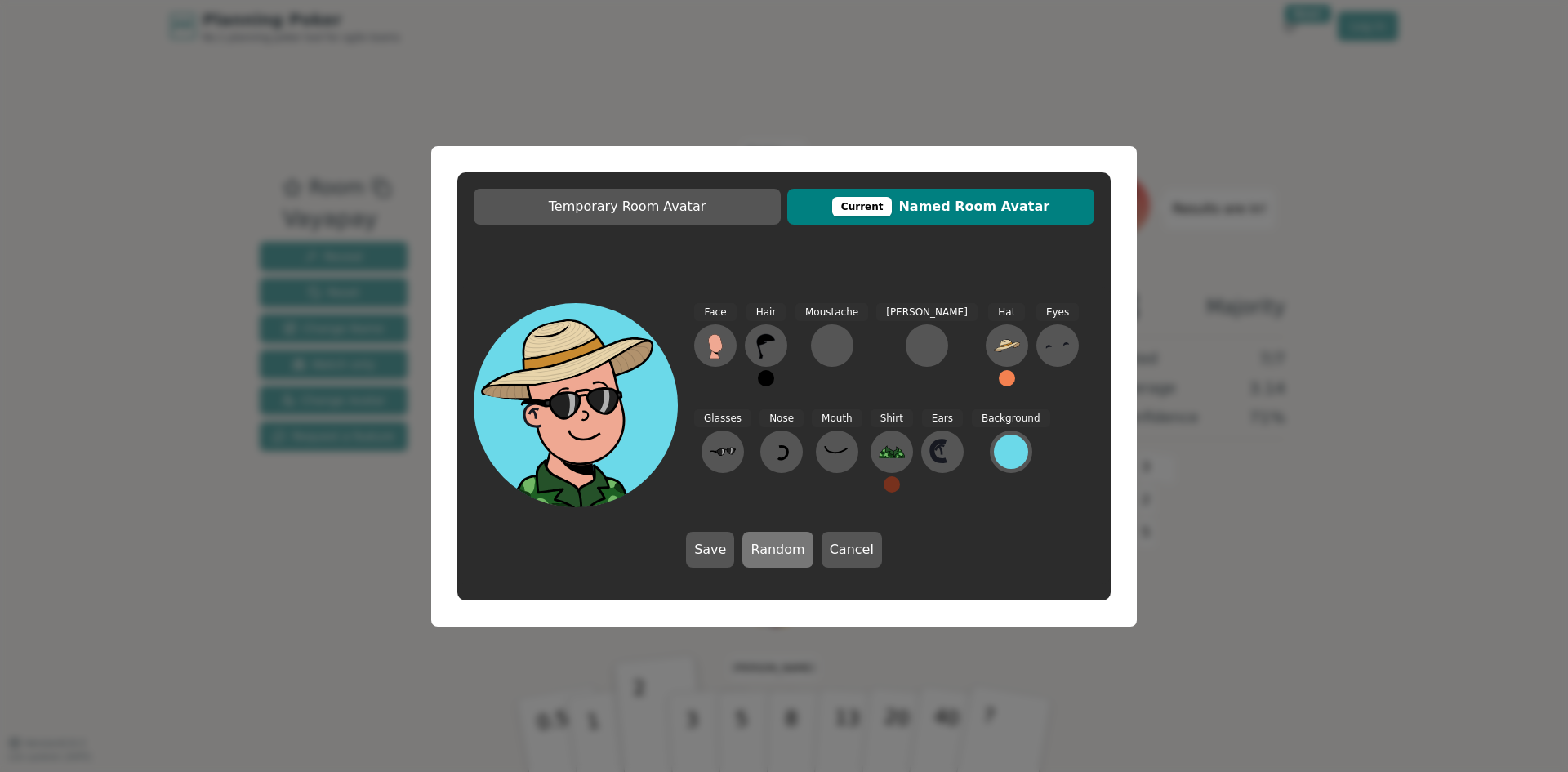
click at [794, 551] on button "Random" at bounding box center [777, 550] width 70 height 36
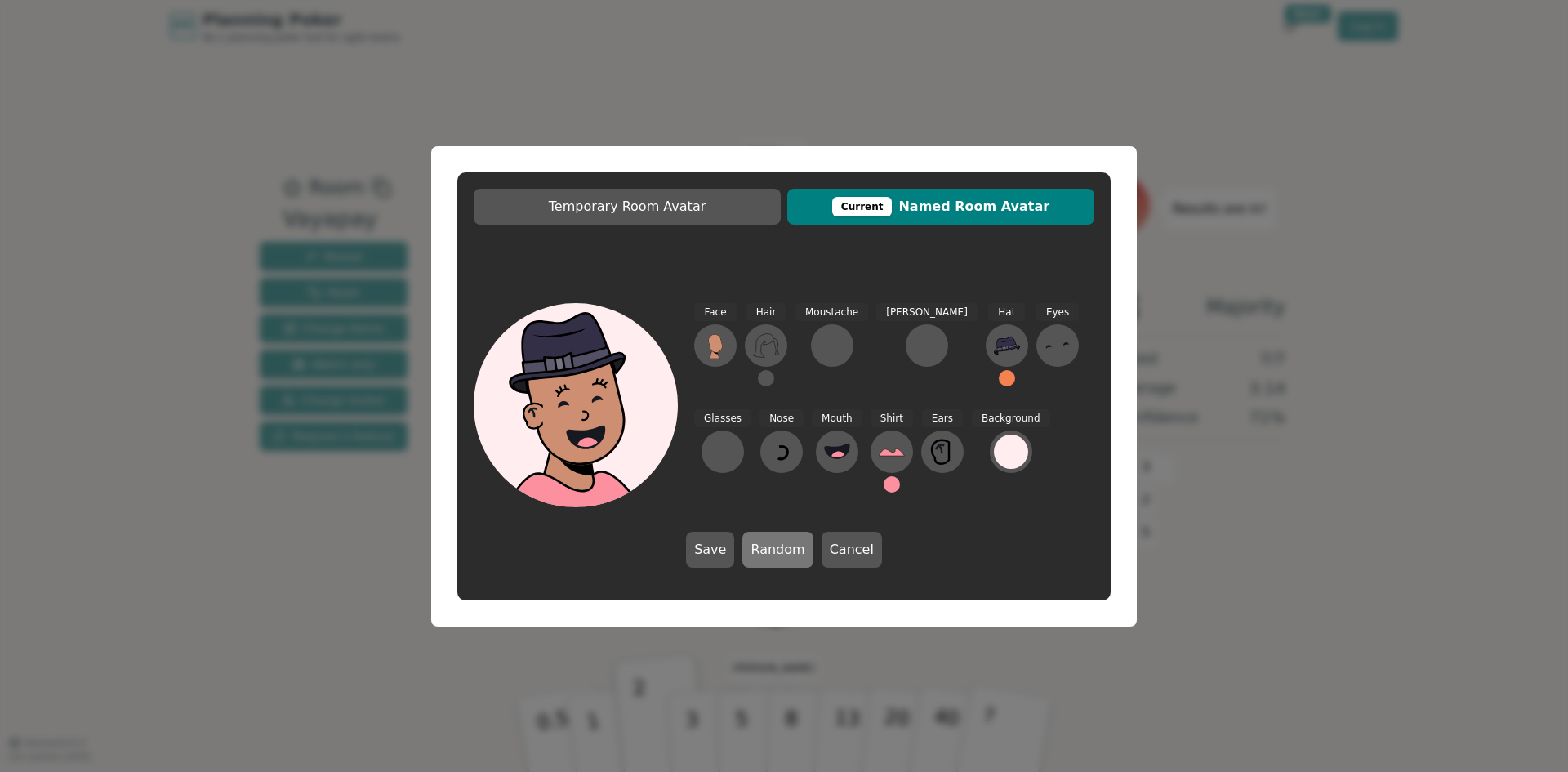
click at [794, 551] on button "Random" at bounding box center [777, 550] width 70 height 36
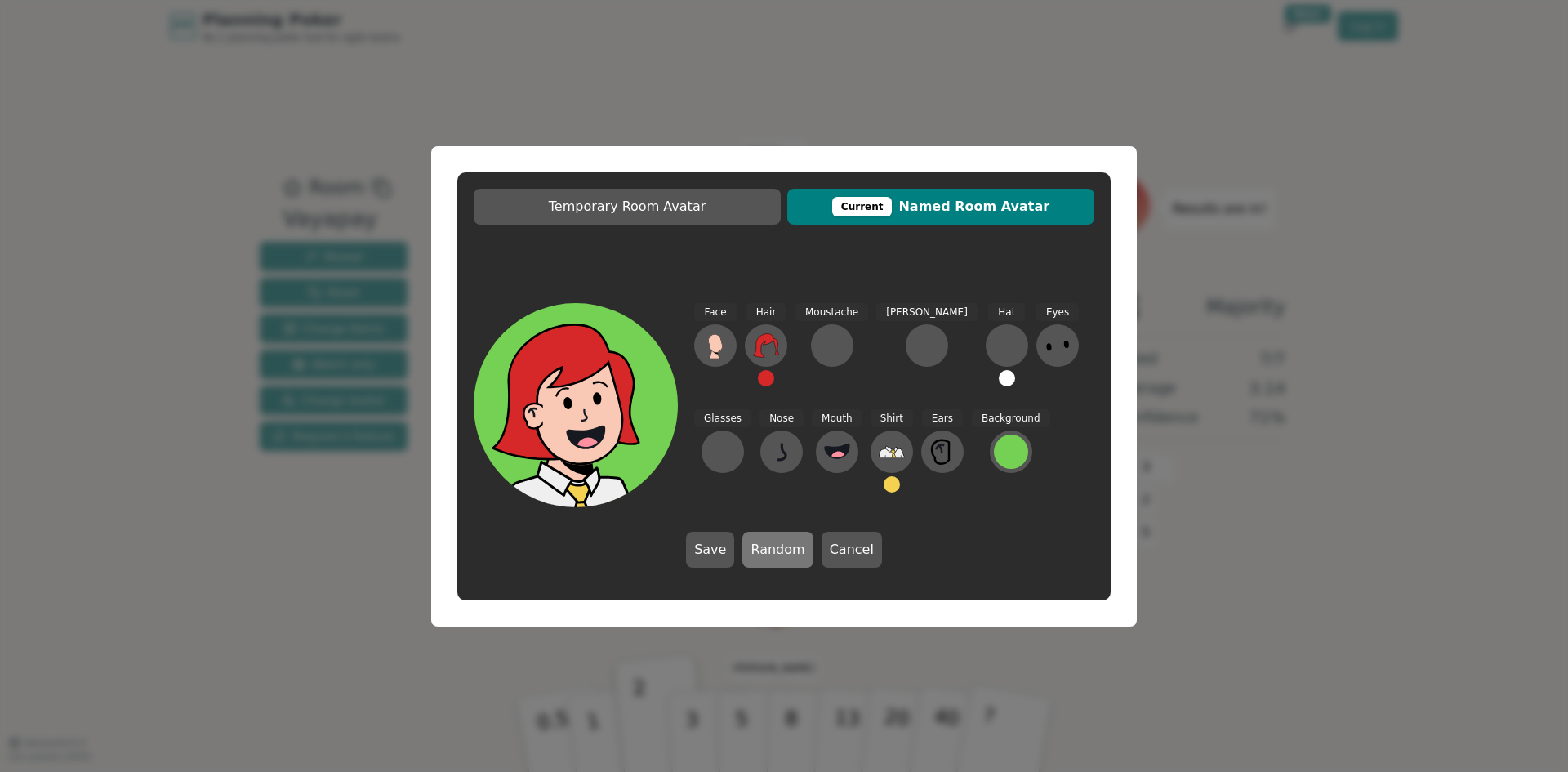
click at [794, 551] on button "Random" at bounding box center [777, 550] width 70 height 36
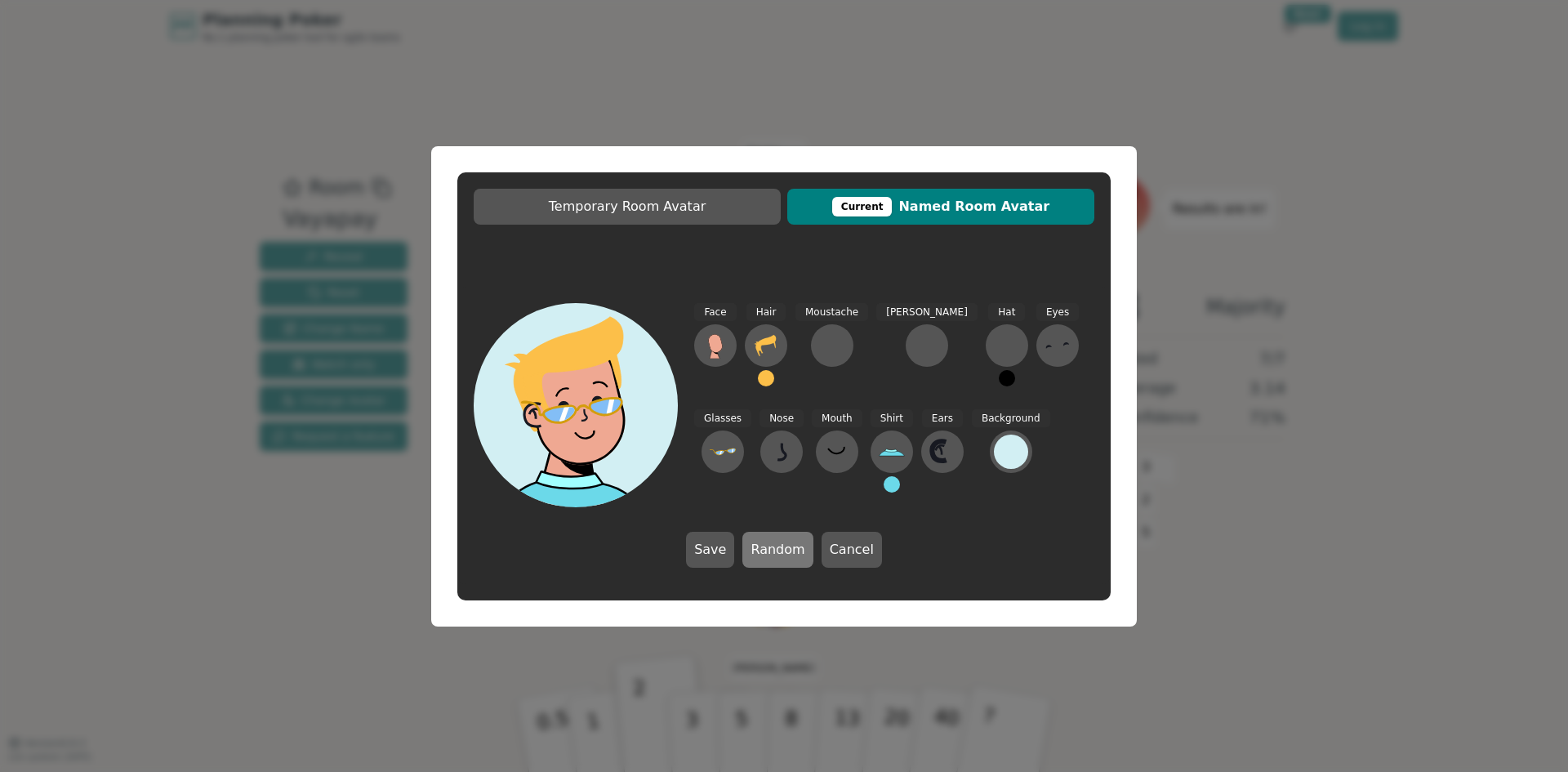
click at [794, 551] on button "Random" at bounding box center [777, 550] width 70 height 36
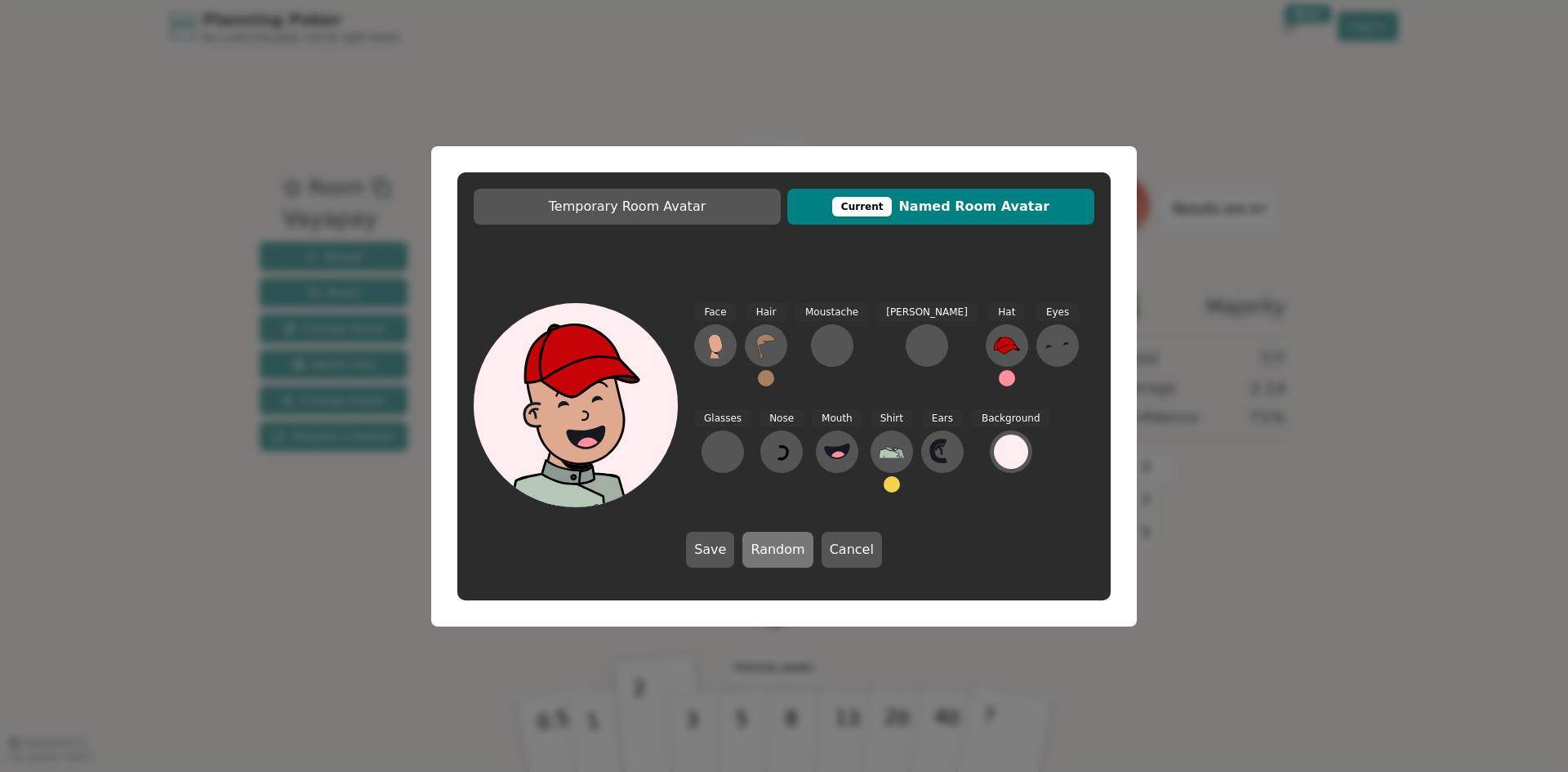
click at [794, 551] on button "Random" at bounding box center [777, 550] width 70 height 36
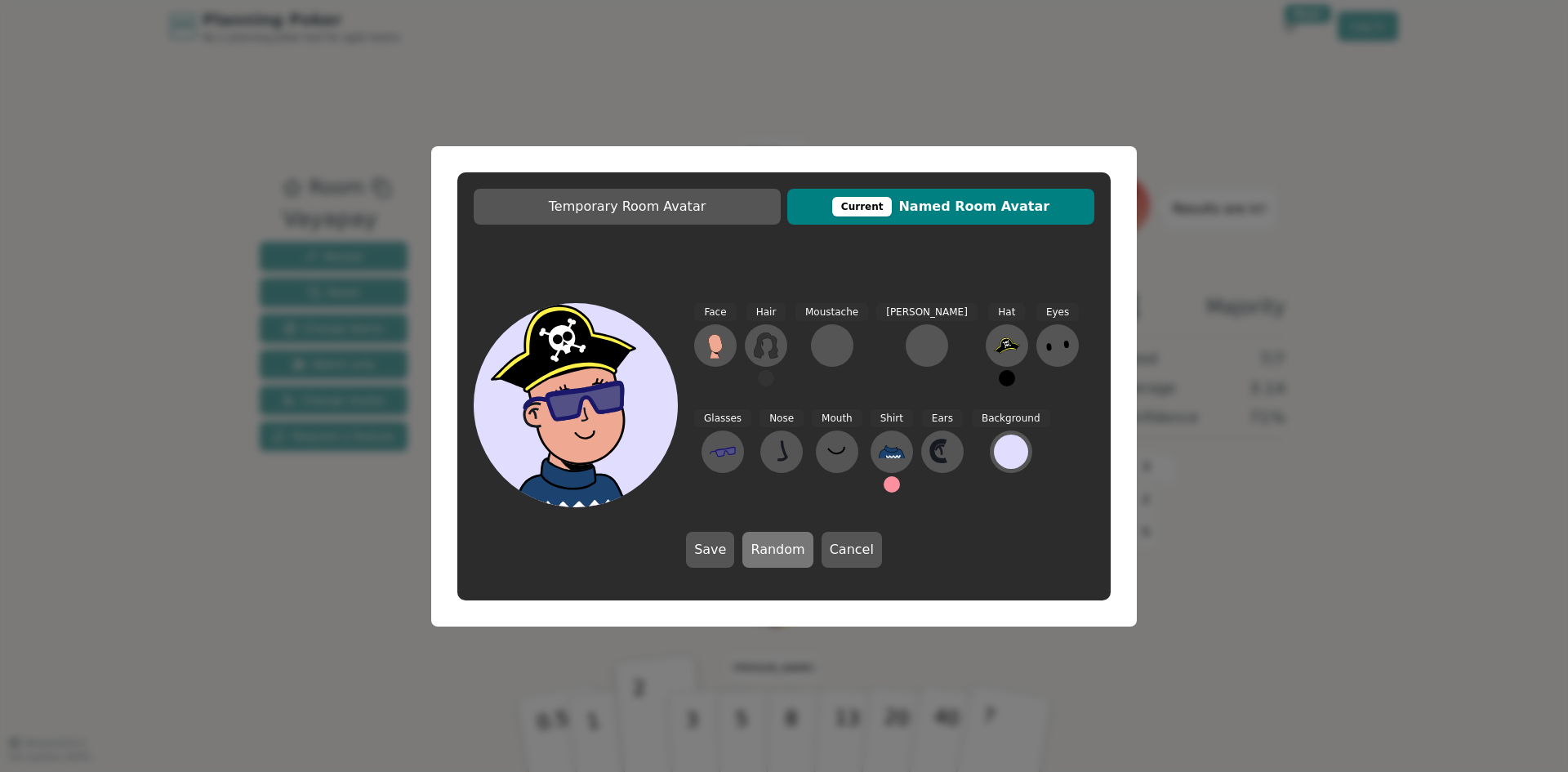
click at [794, 551] on button "Random" at bounding box center [777, 550] width 70 height 36
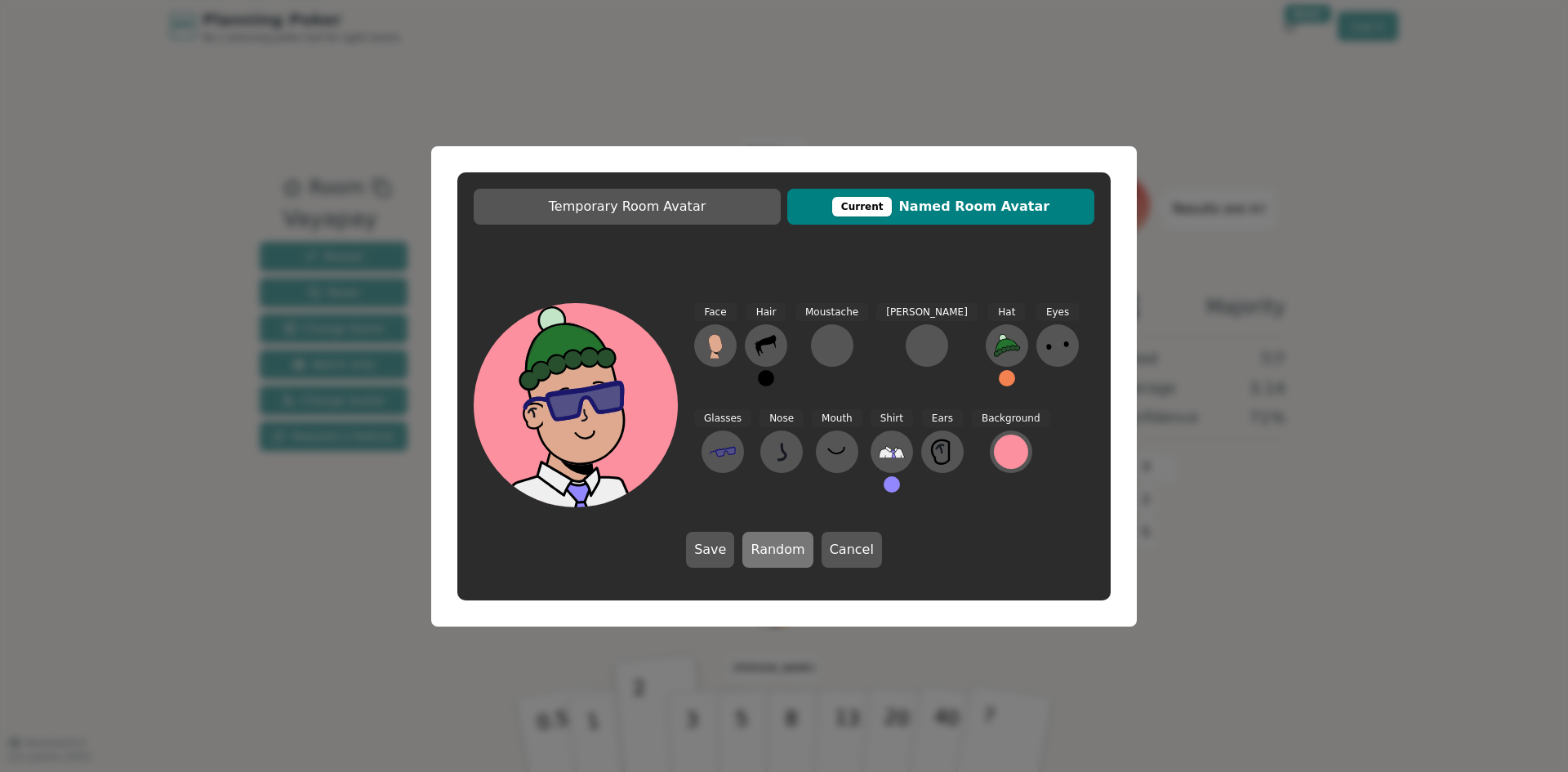
click at [794, 551] on button "Random" at bounding box center [777, 550] width 70 height 36
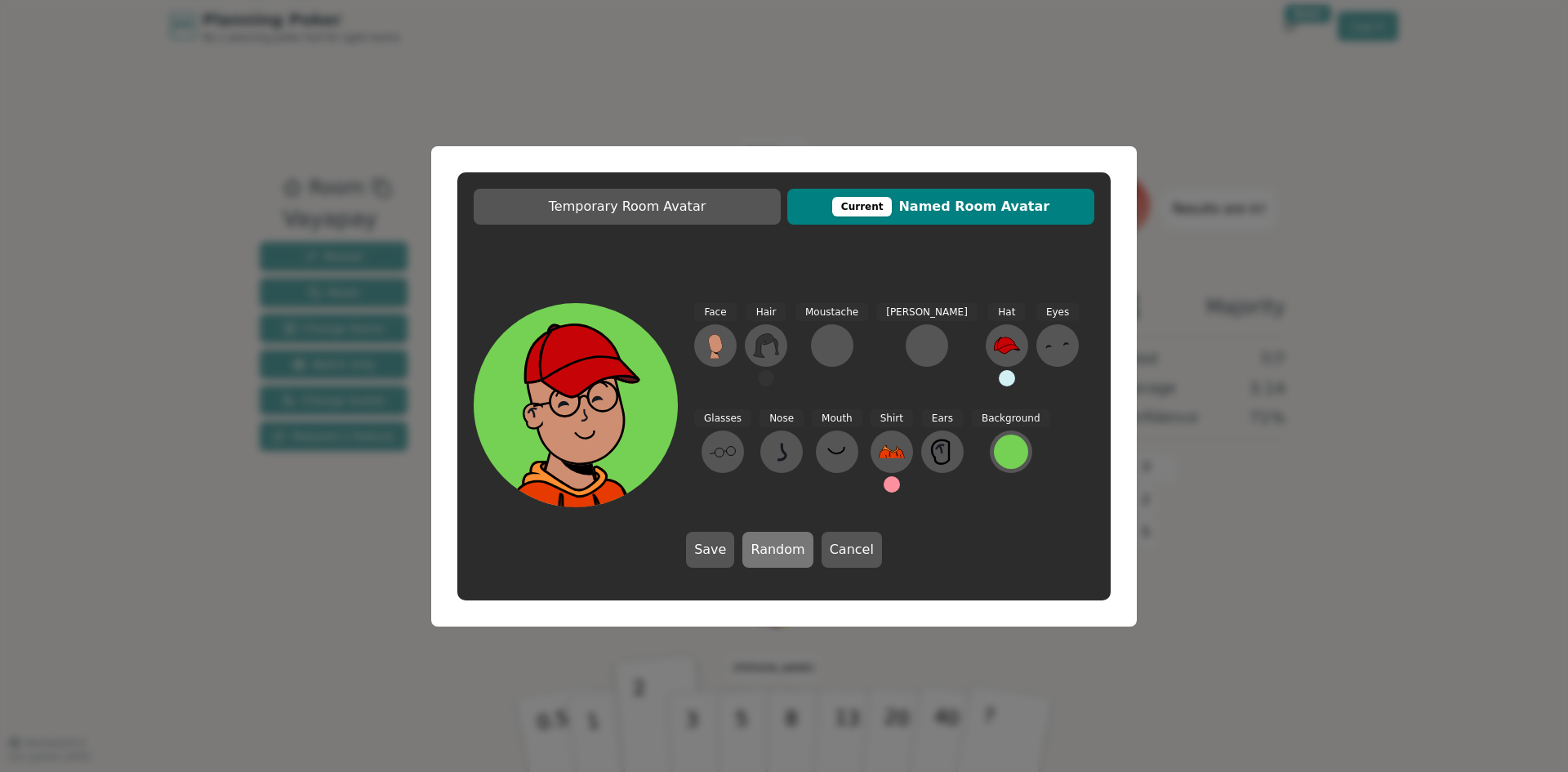
click at [794, 551] on button "Random" at bounding box center [777, 550] width 70 height 36
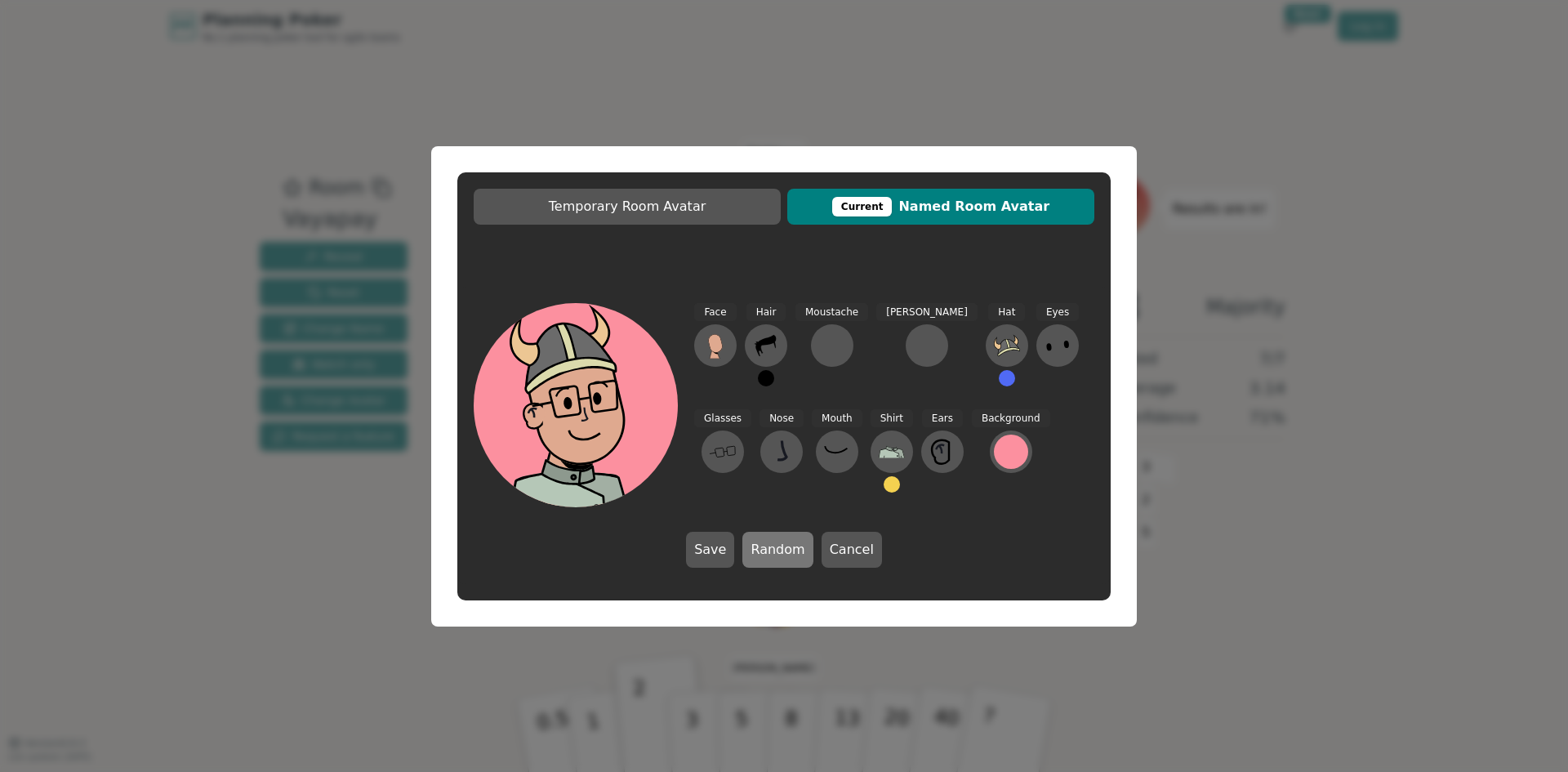
click at [794, 551] on button "Random" at bounding box center [777, 550] width 70 height 36
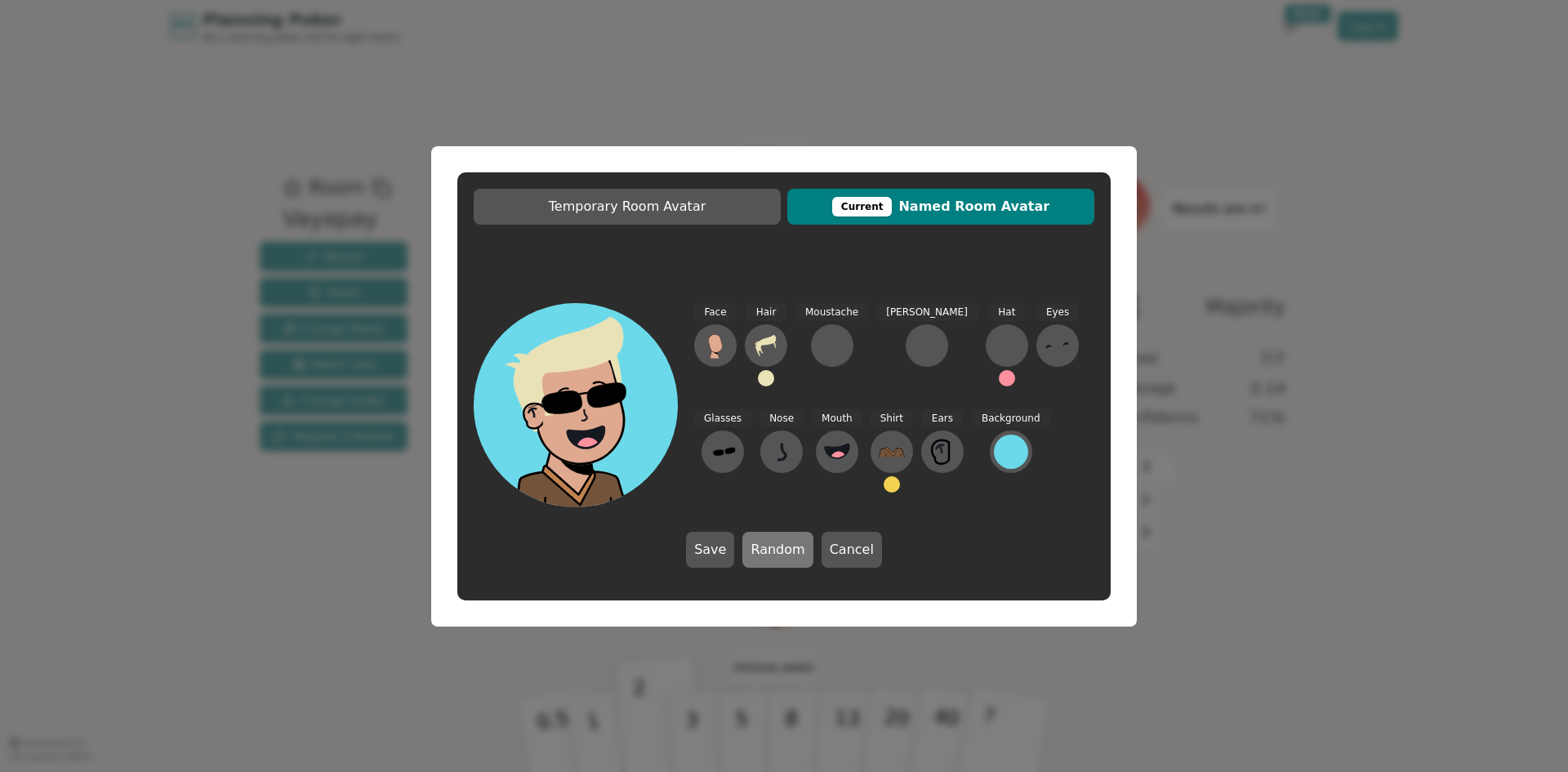
click at [794, 551] on button "Random" at bounding box center [777, 550] width 70 height 36
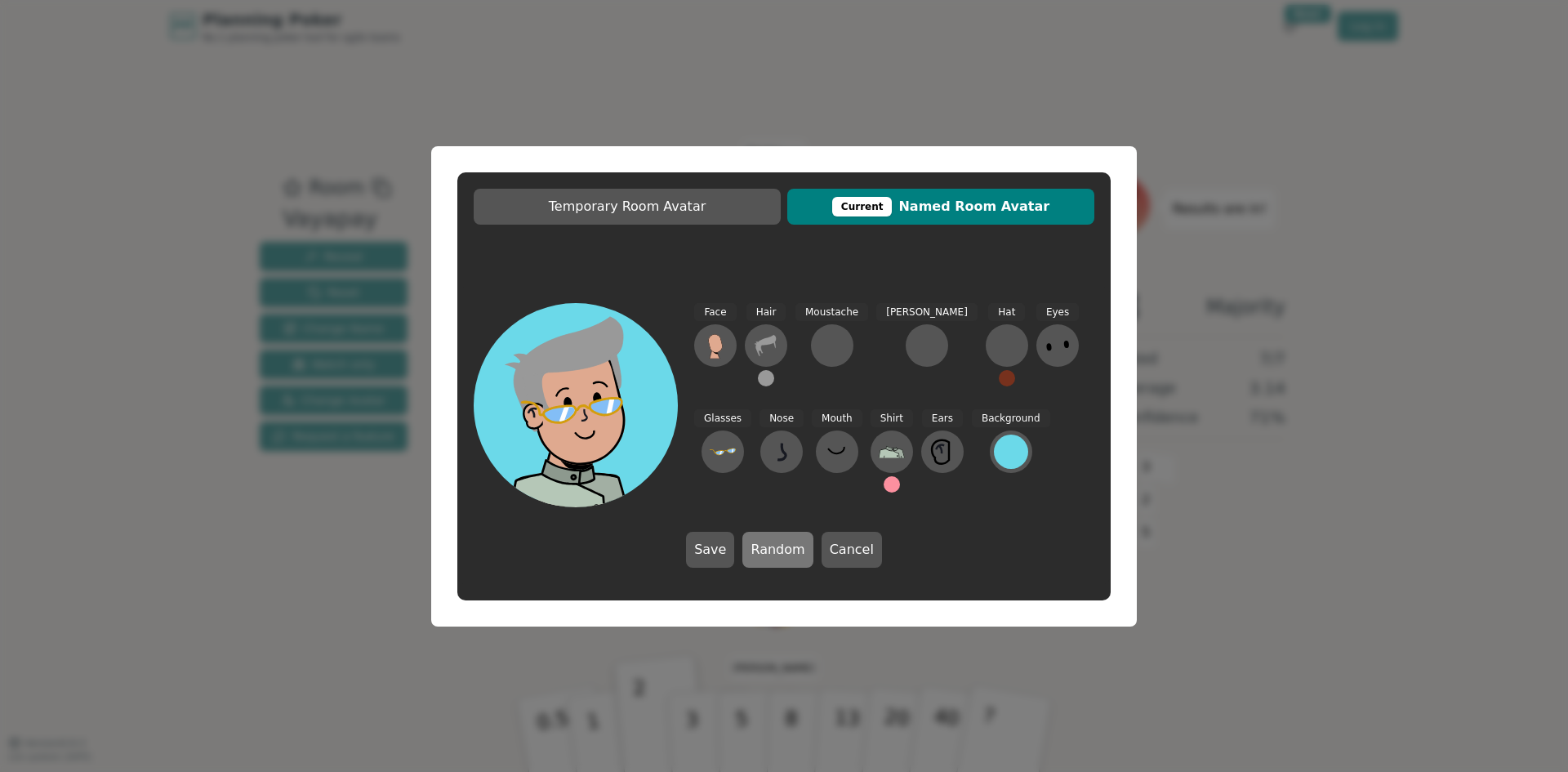
click at [794, 551] on button "Random" at bounding box center [777, 550] width 70 height 36
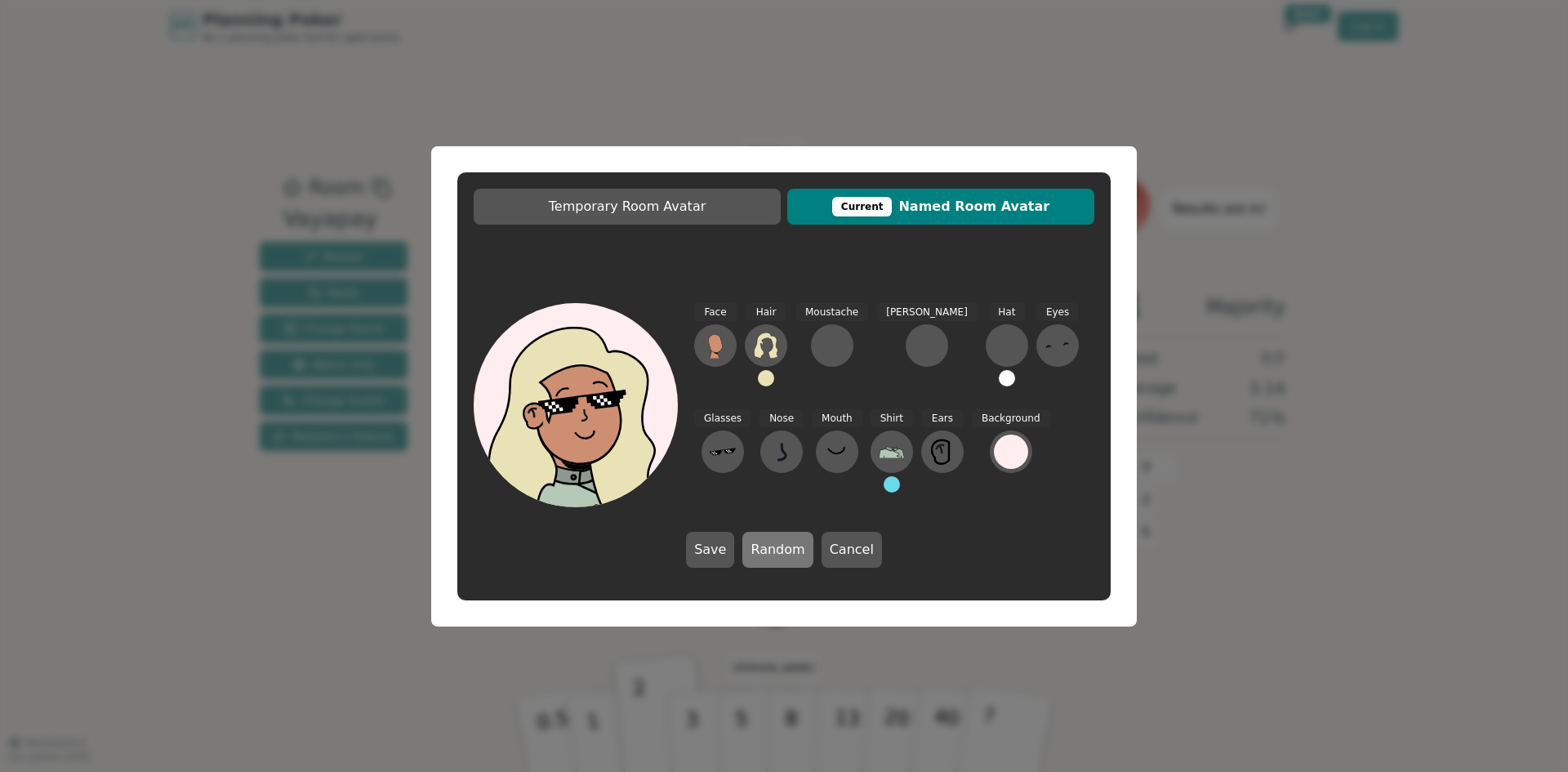
click at [794, 551] on button "Random" at bounding box center [777, 550] width 70 height 36
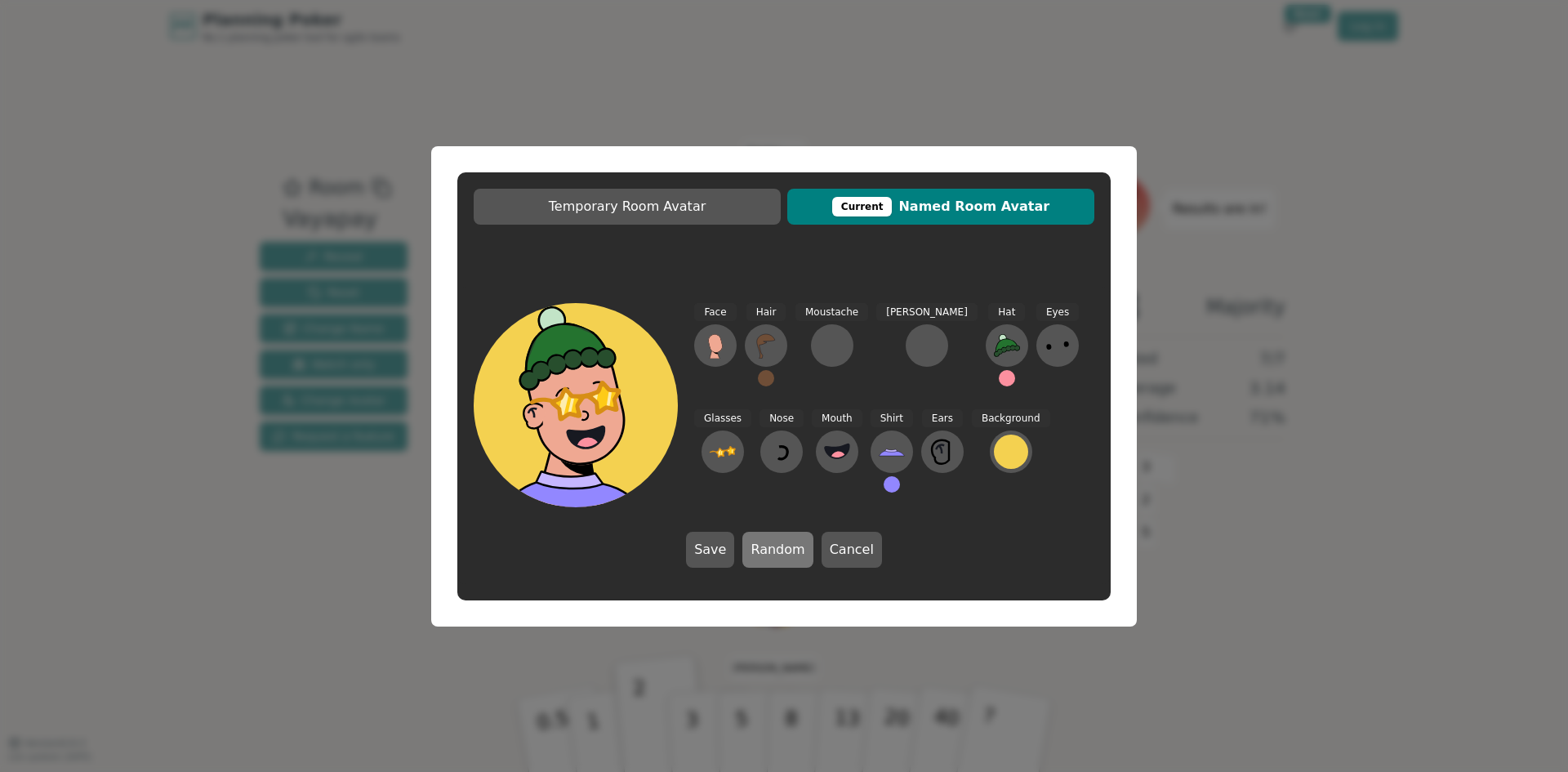
click at [794, 551] on button "Random" at bounding box center [777, 550] width 70 height 36
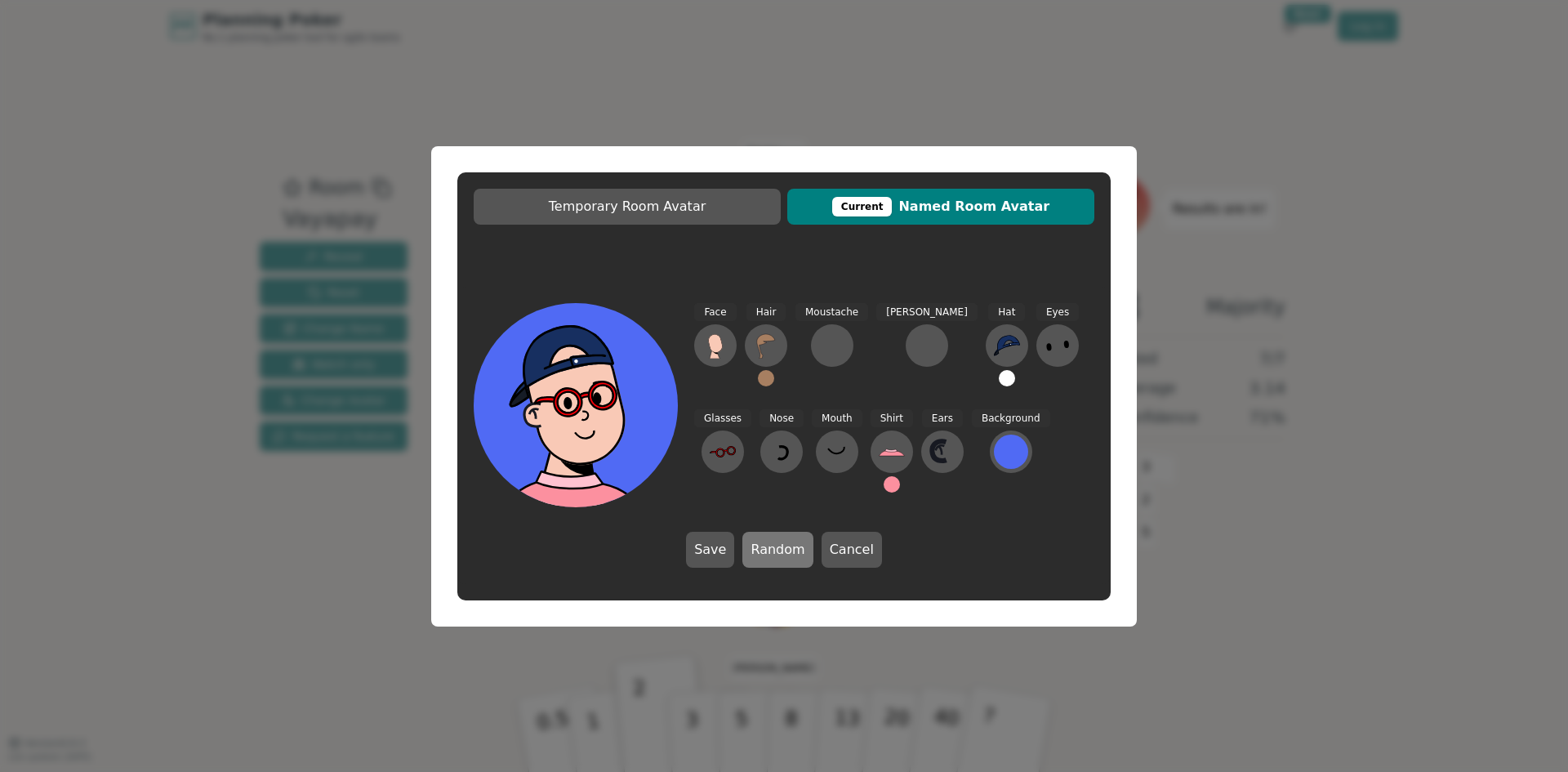
click at [794, 551] on button "Random" at bounding box center [777, 550] width 70 height 36
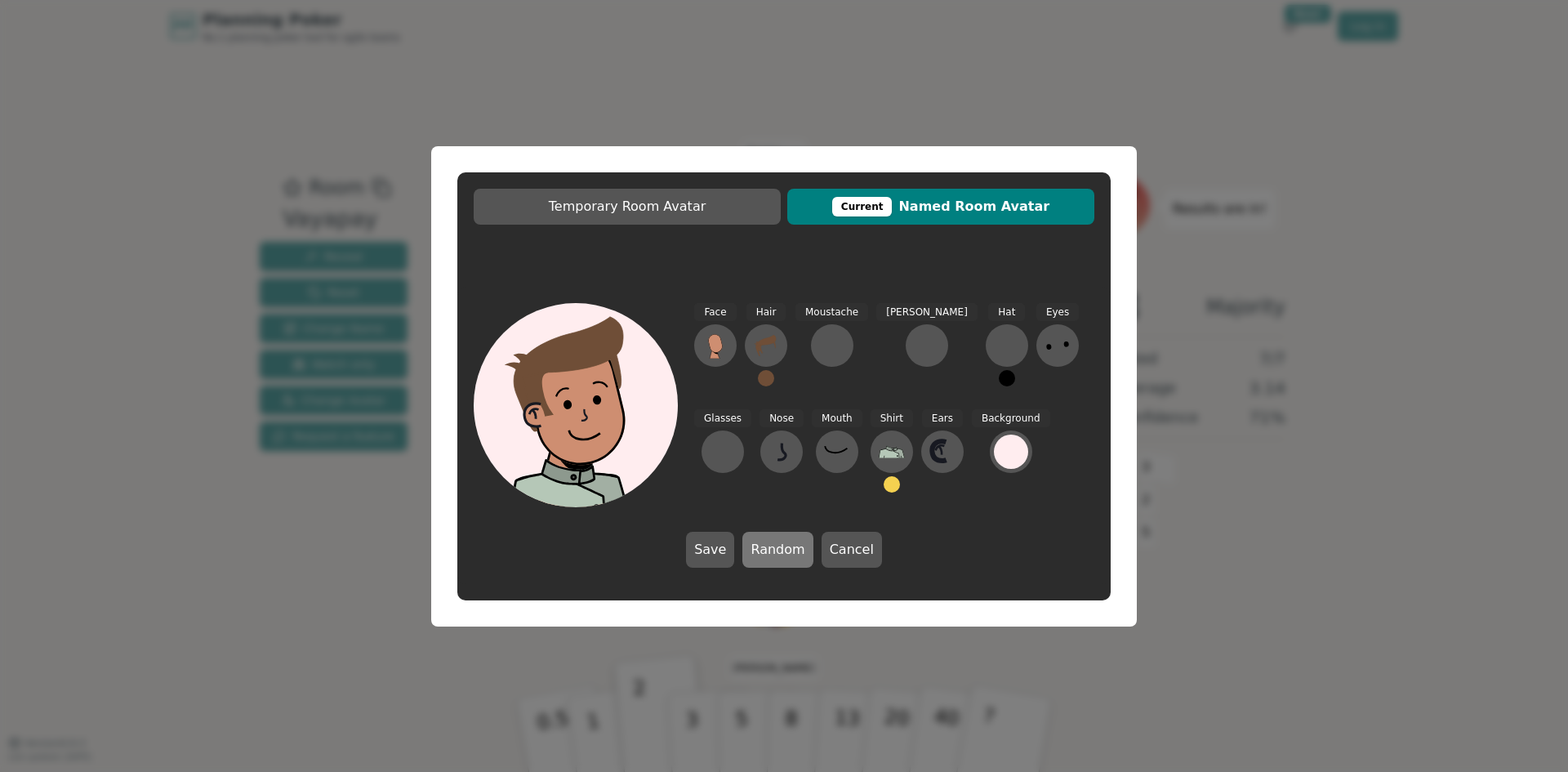
click at [794, 551] on button "Random" at bounding box center [777, 550] width 70 height 36
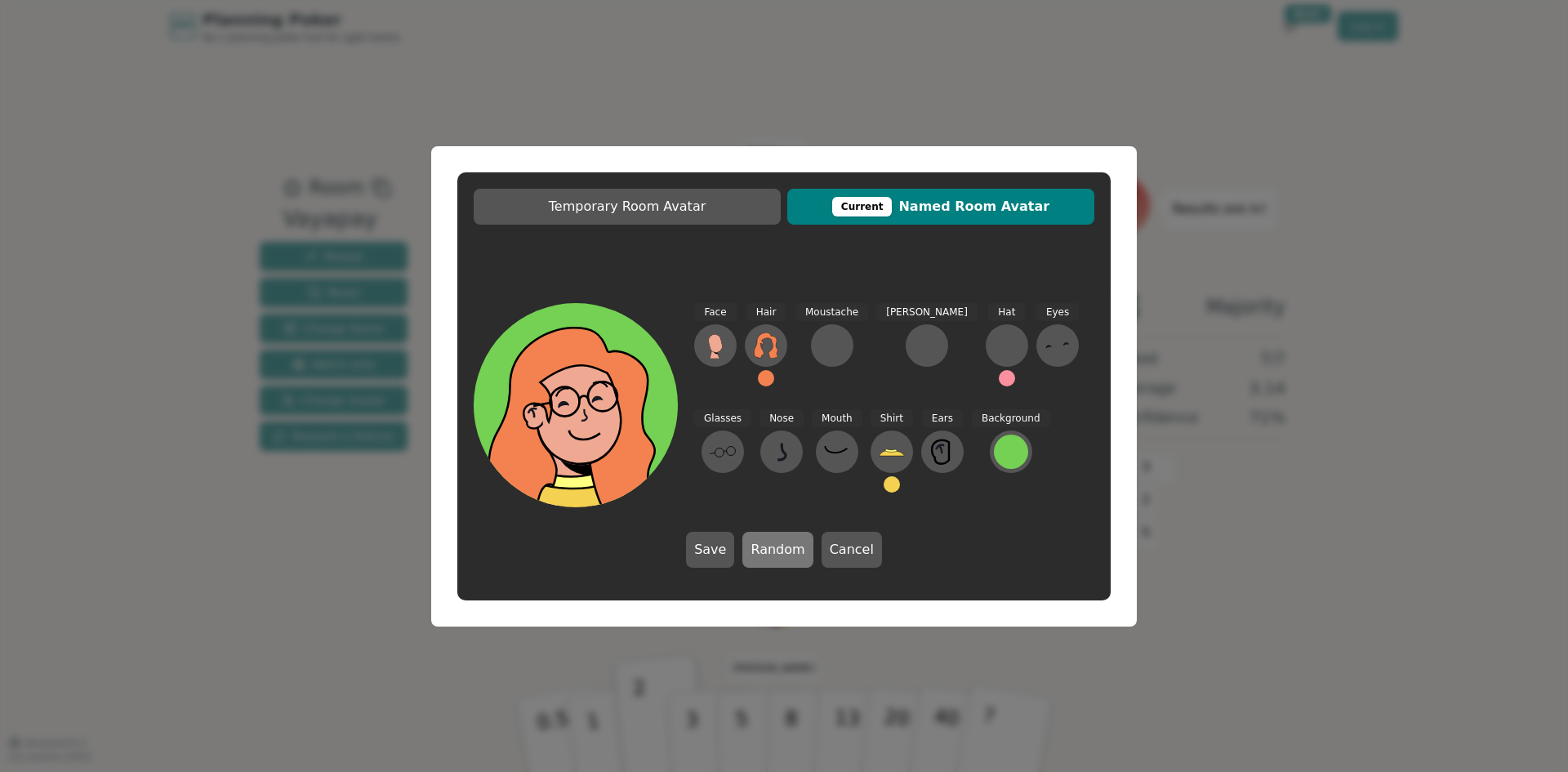
click at [794, 551] on button "Random" at bounding box center [777, 550] width 70 height 36
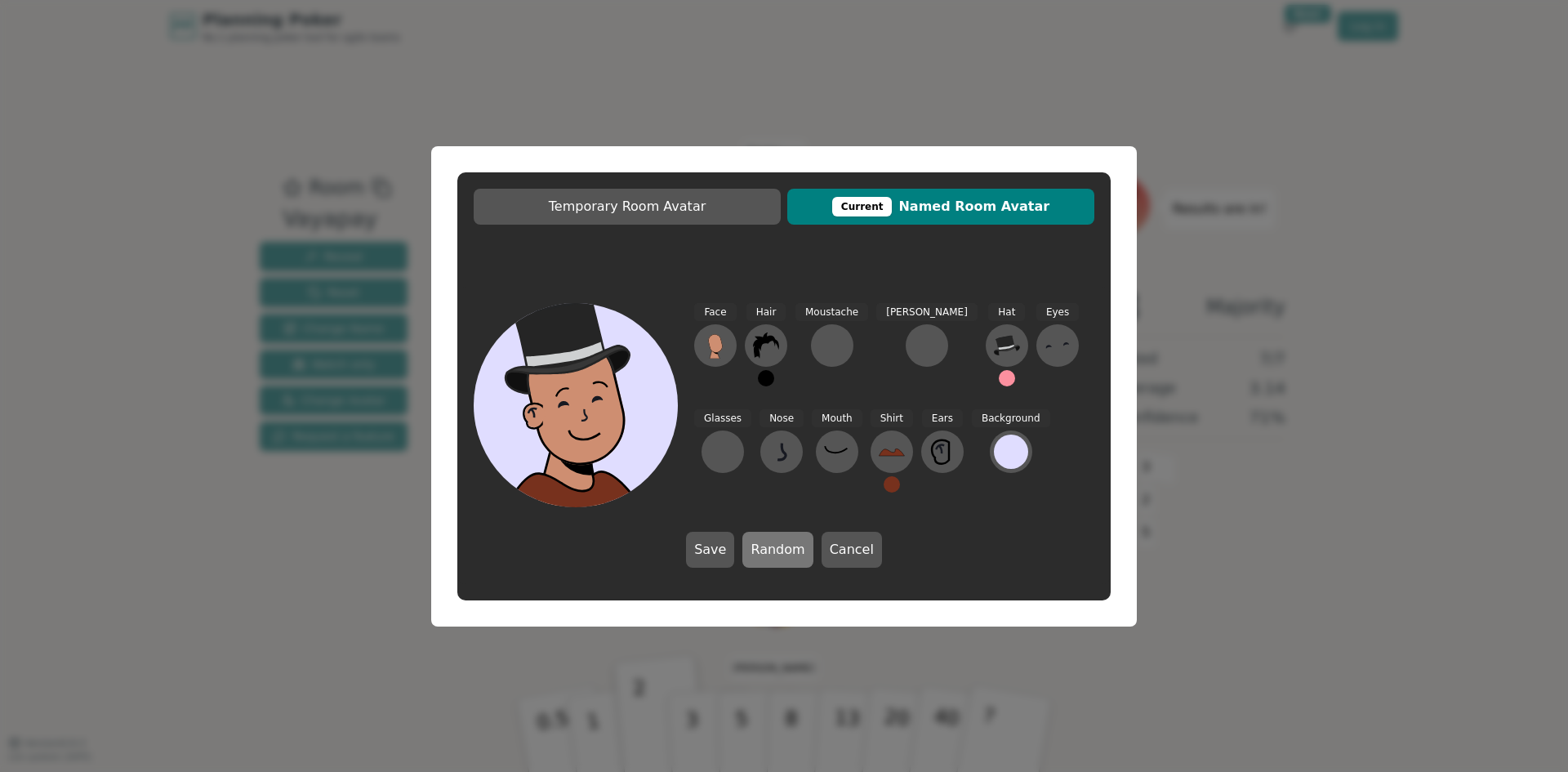
click at [798, 546] on button "Random" at bounding box center [777, 550] width 70 height 36
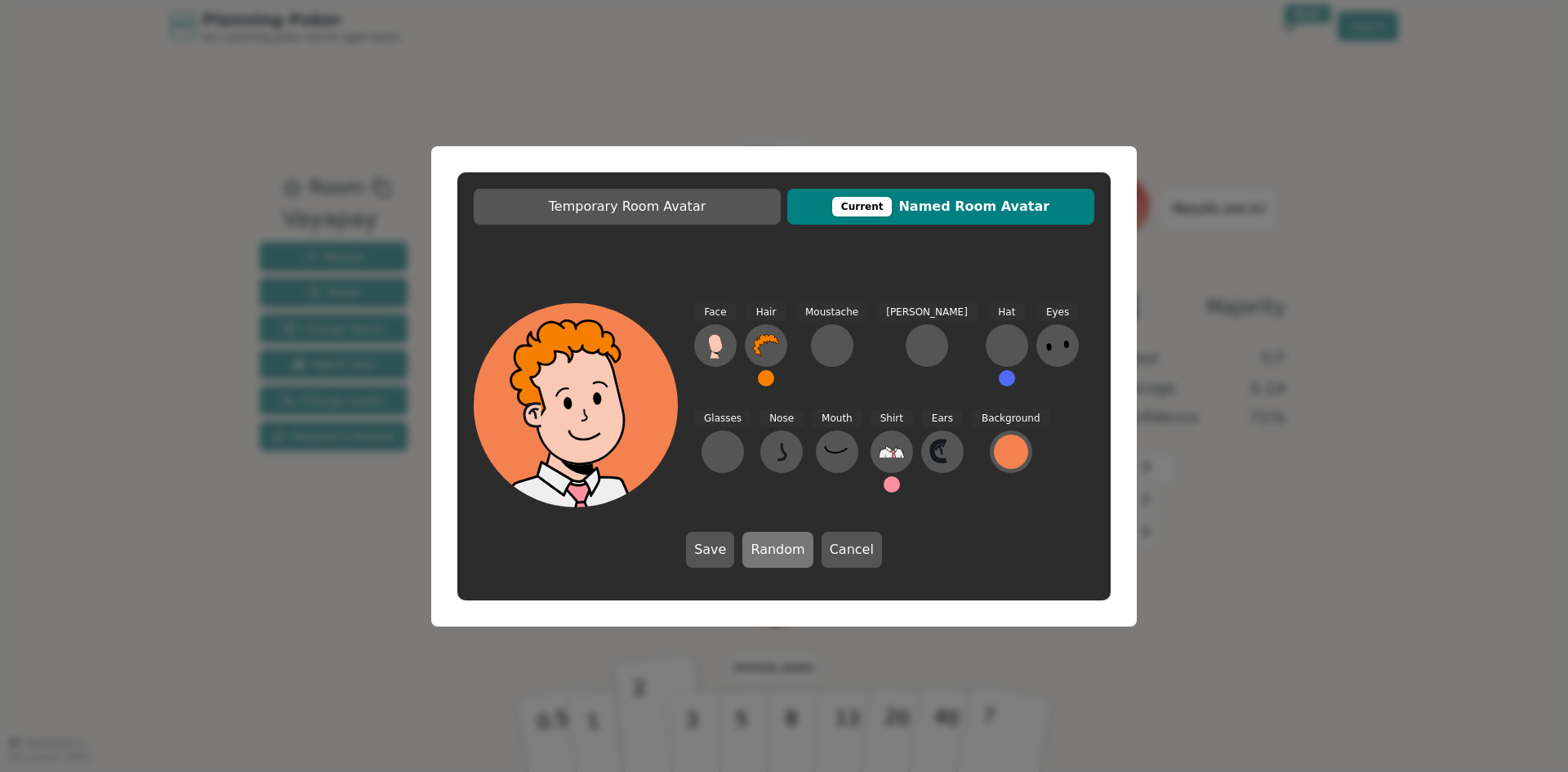
click at [799, 548] on button "Random" at bounding box center [777, 550] width 70 height 36
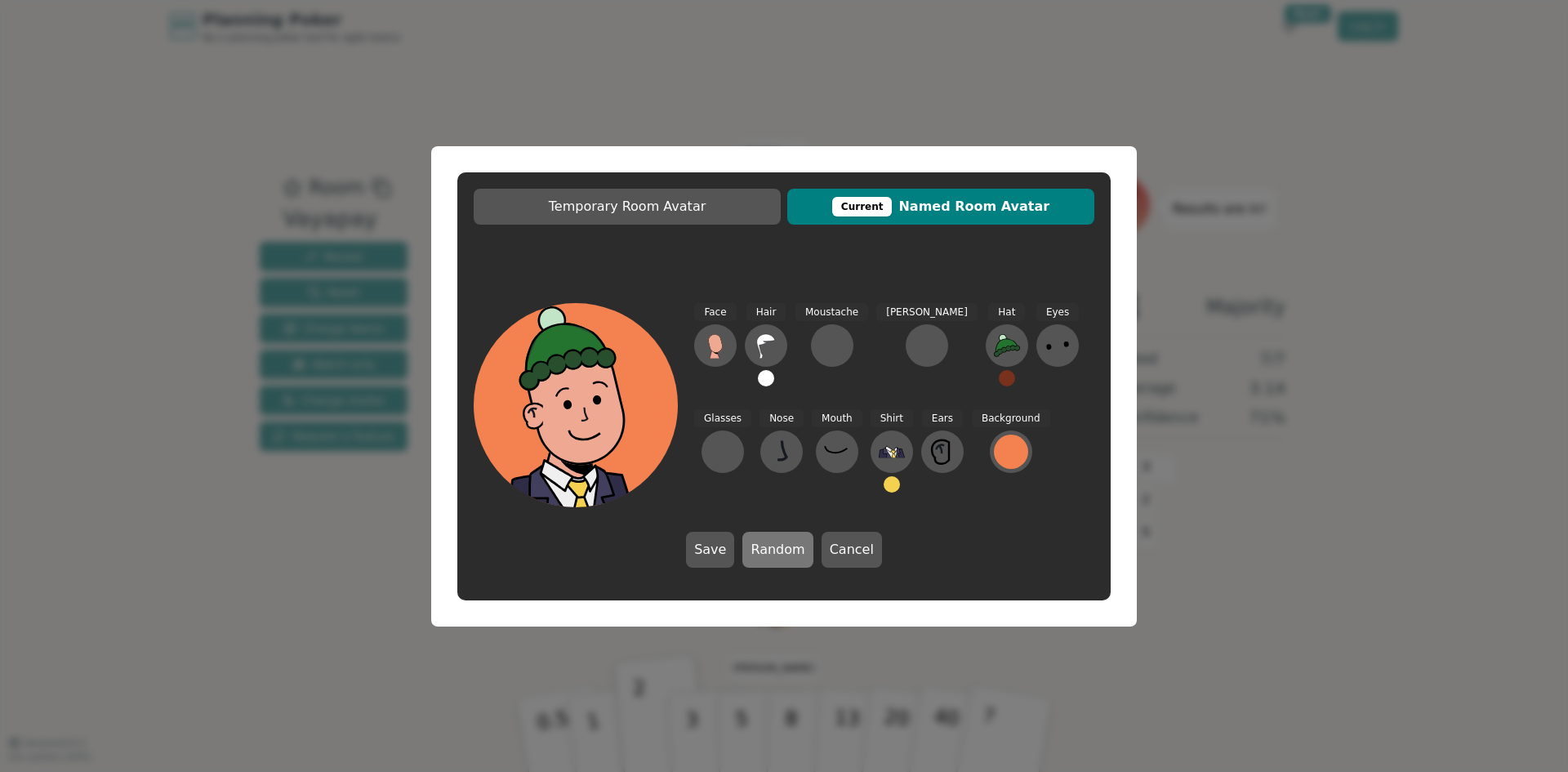
click at [799, 549] on button "Random" at bounding box center [777, 550] width 70 height 36
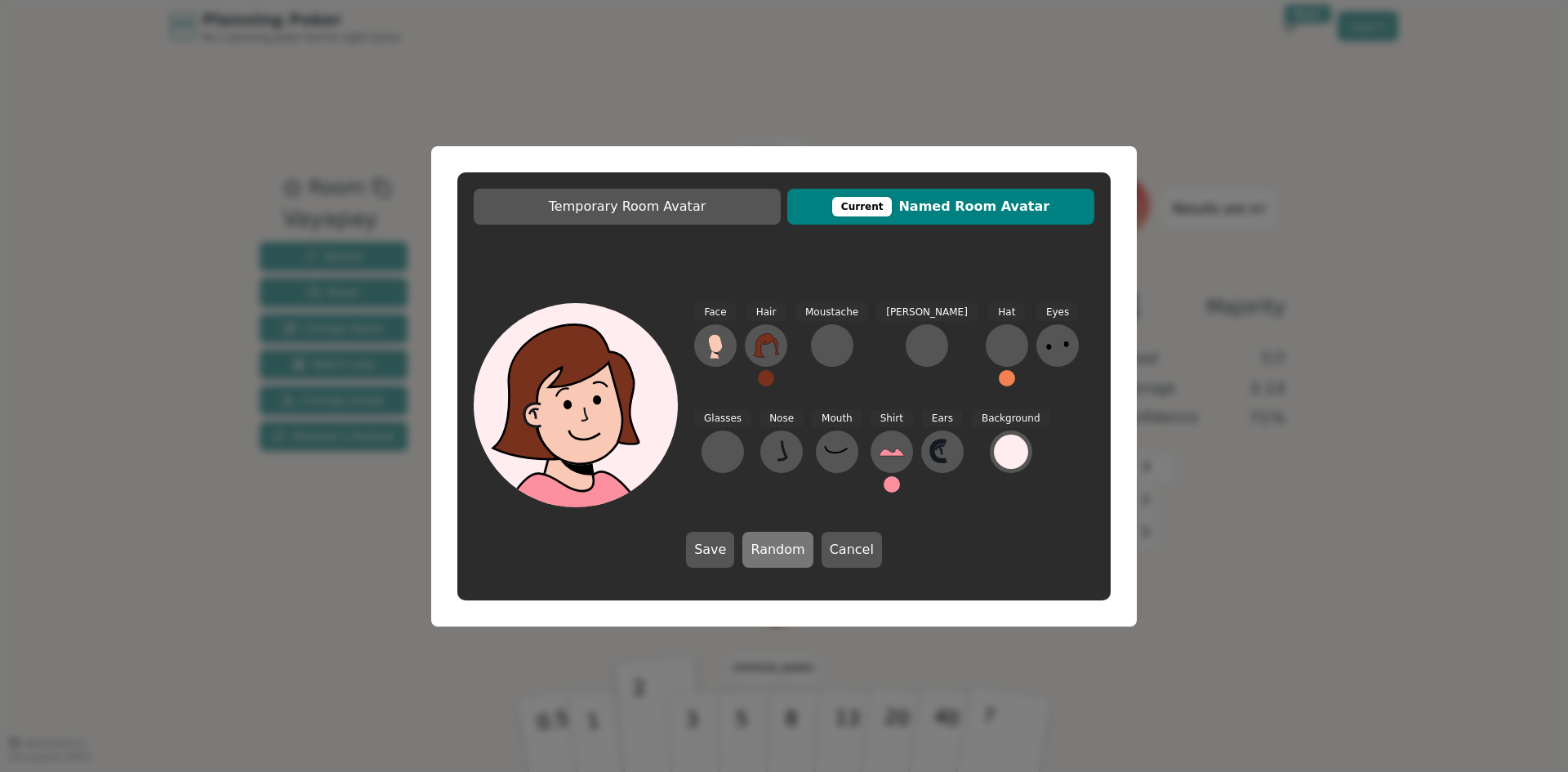
click at [799, 549] on button "Random" at bounding box center [777, 550] width 70 height 36
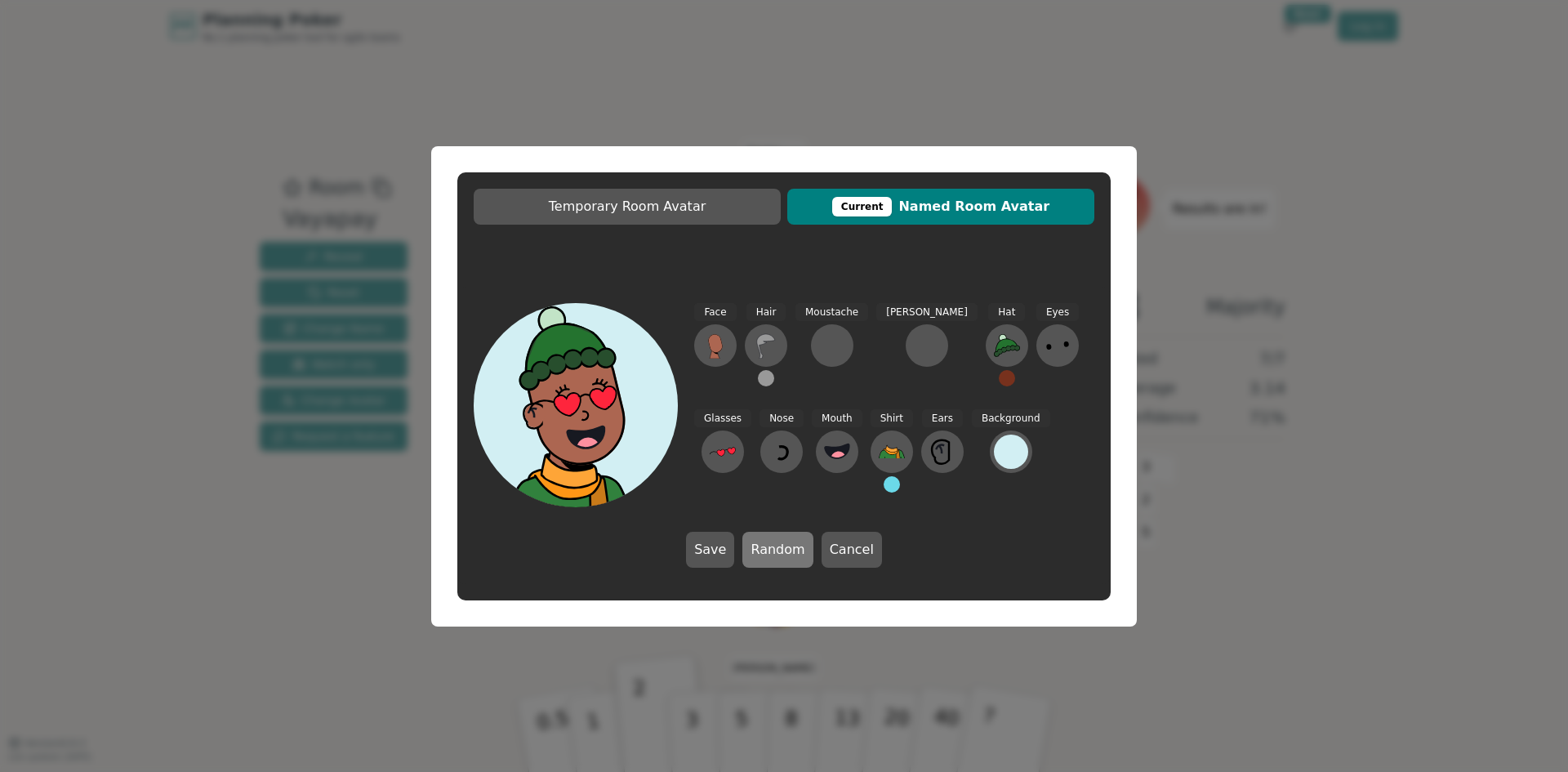
click at [799, 549] on button "Random" at bounding box center [777, 550] width 70 height 36
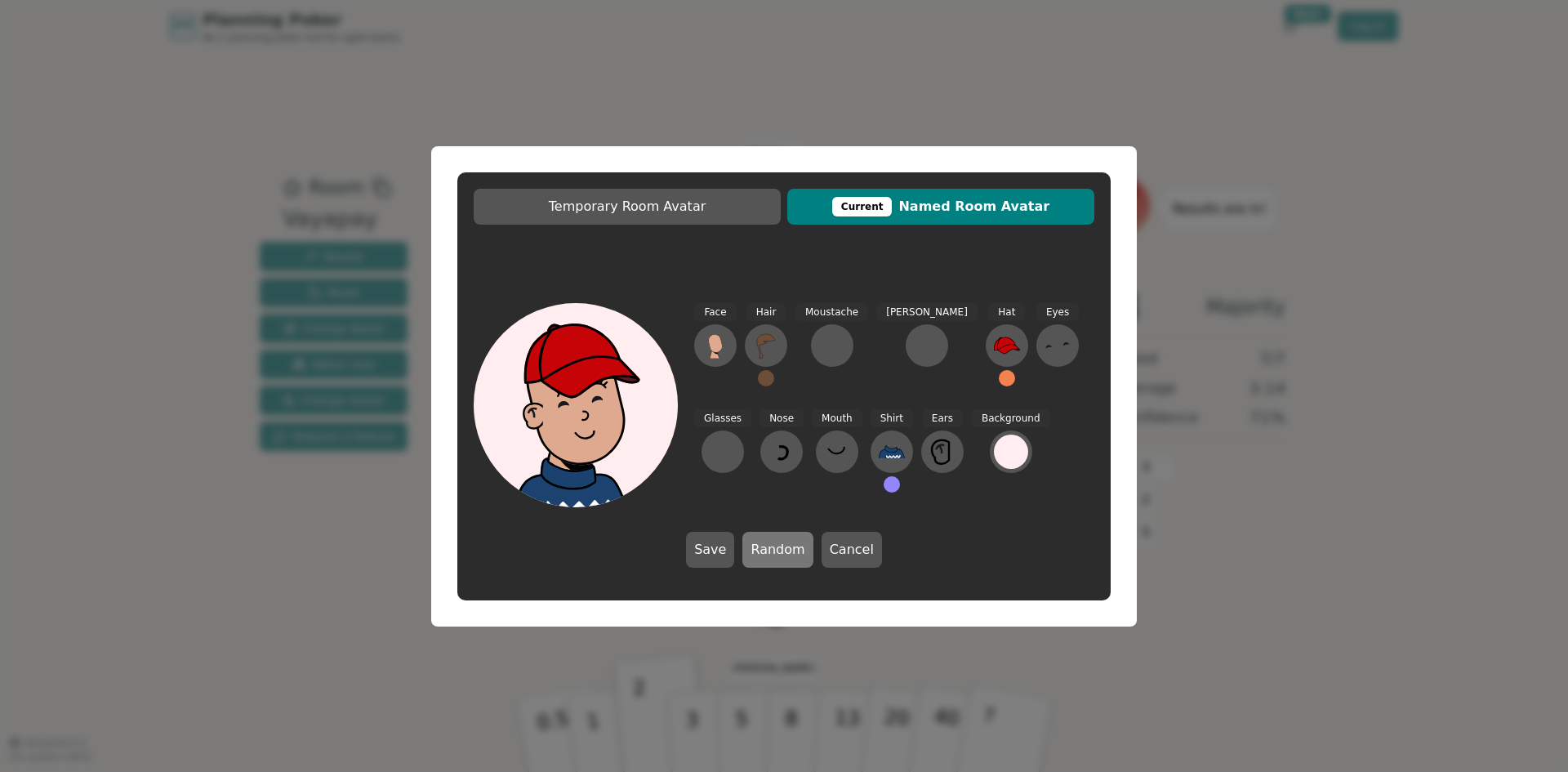
click at [799, 549] on button "Random" at bounding box center [777, 550] width 70 height 36
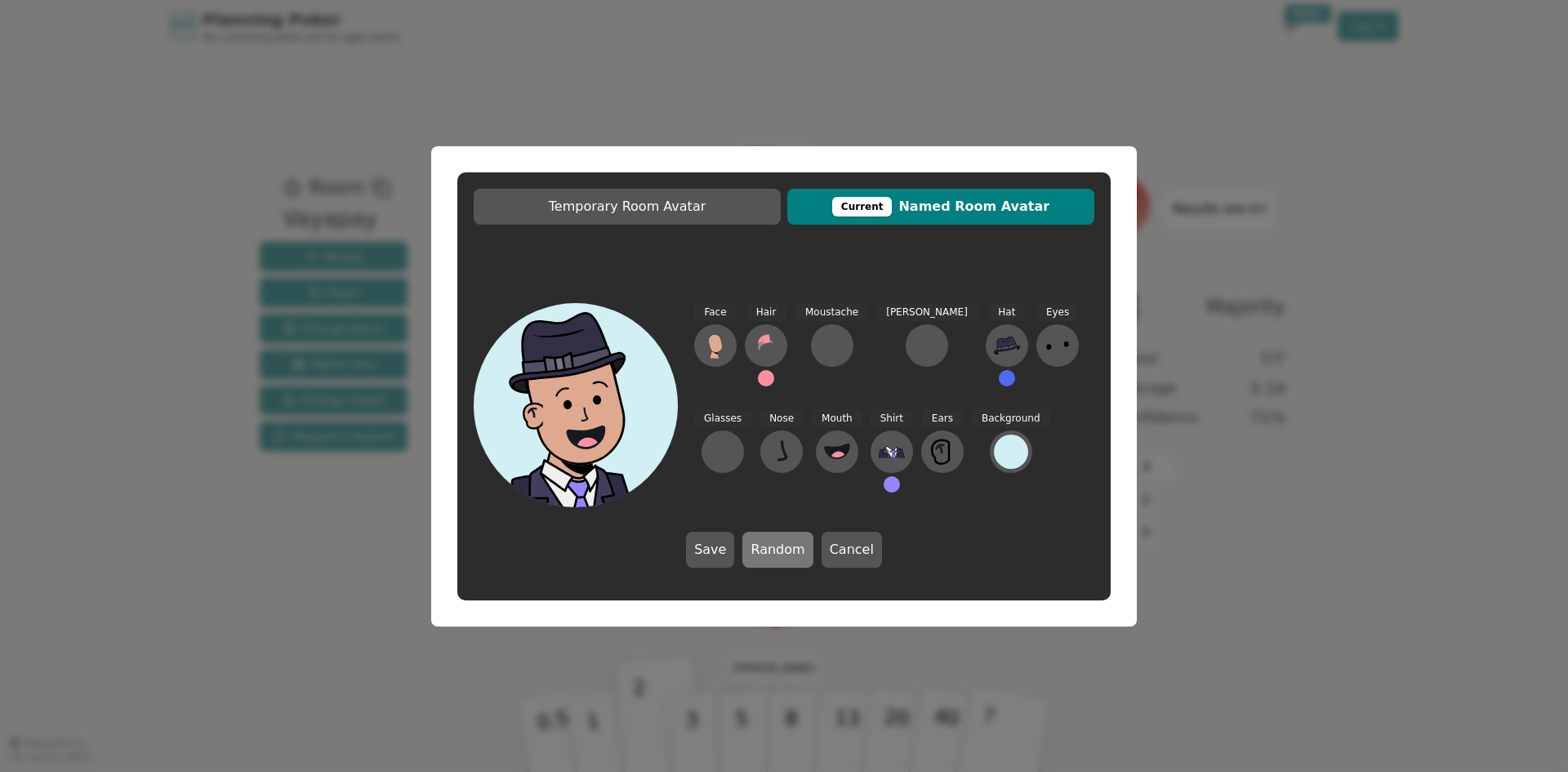
click at [799, 549] on button "Random" at bounding box center [777, 550] width 70 height 36
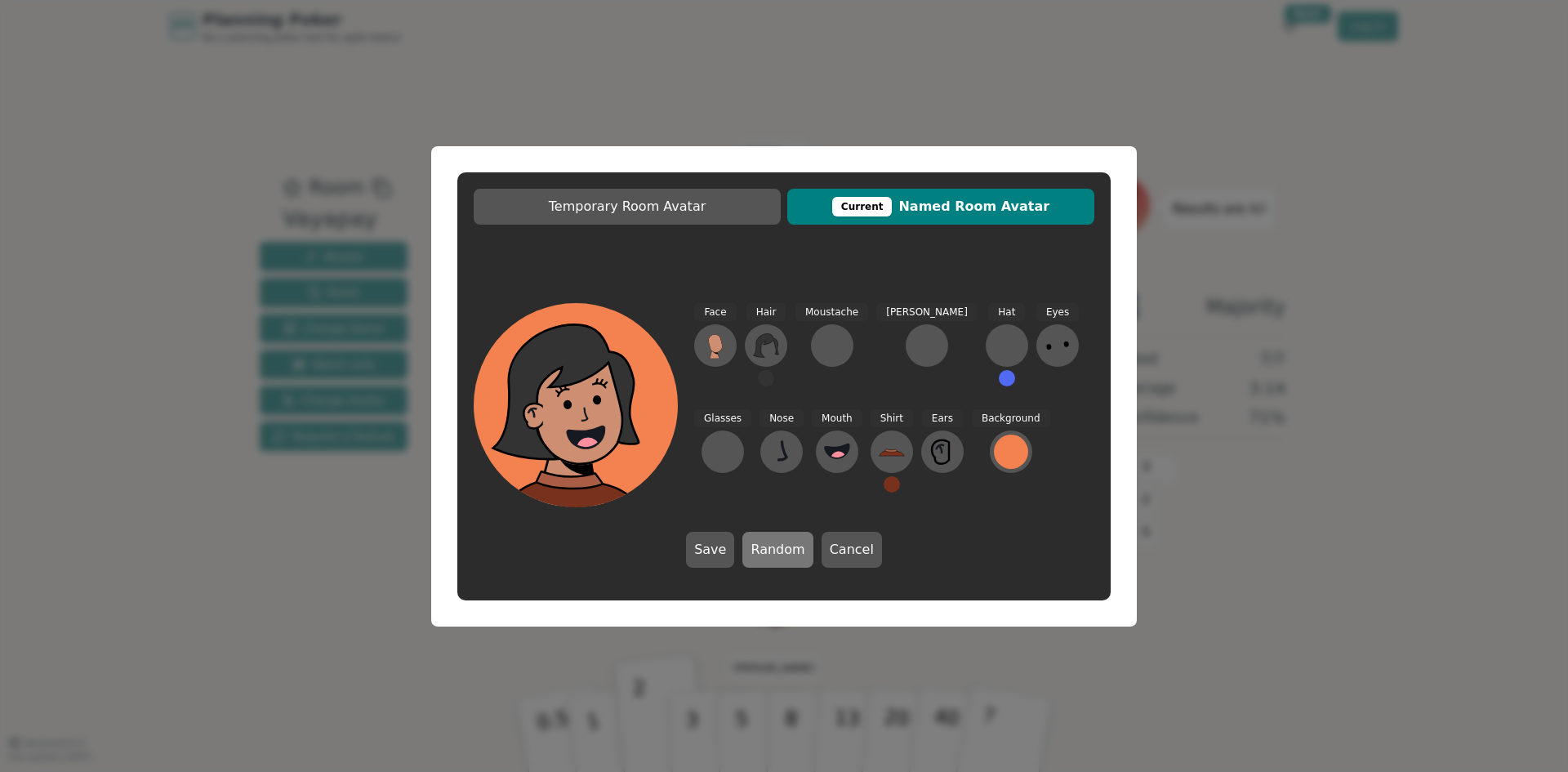
click at [799, 550] on button "Random" at bounding box center [777, 550] width 70 height 36
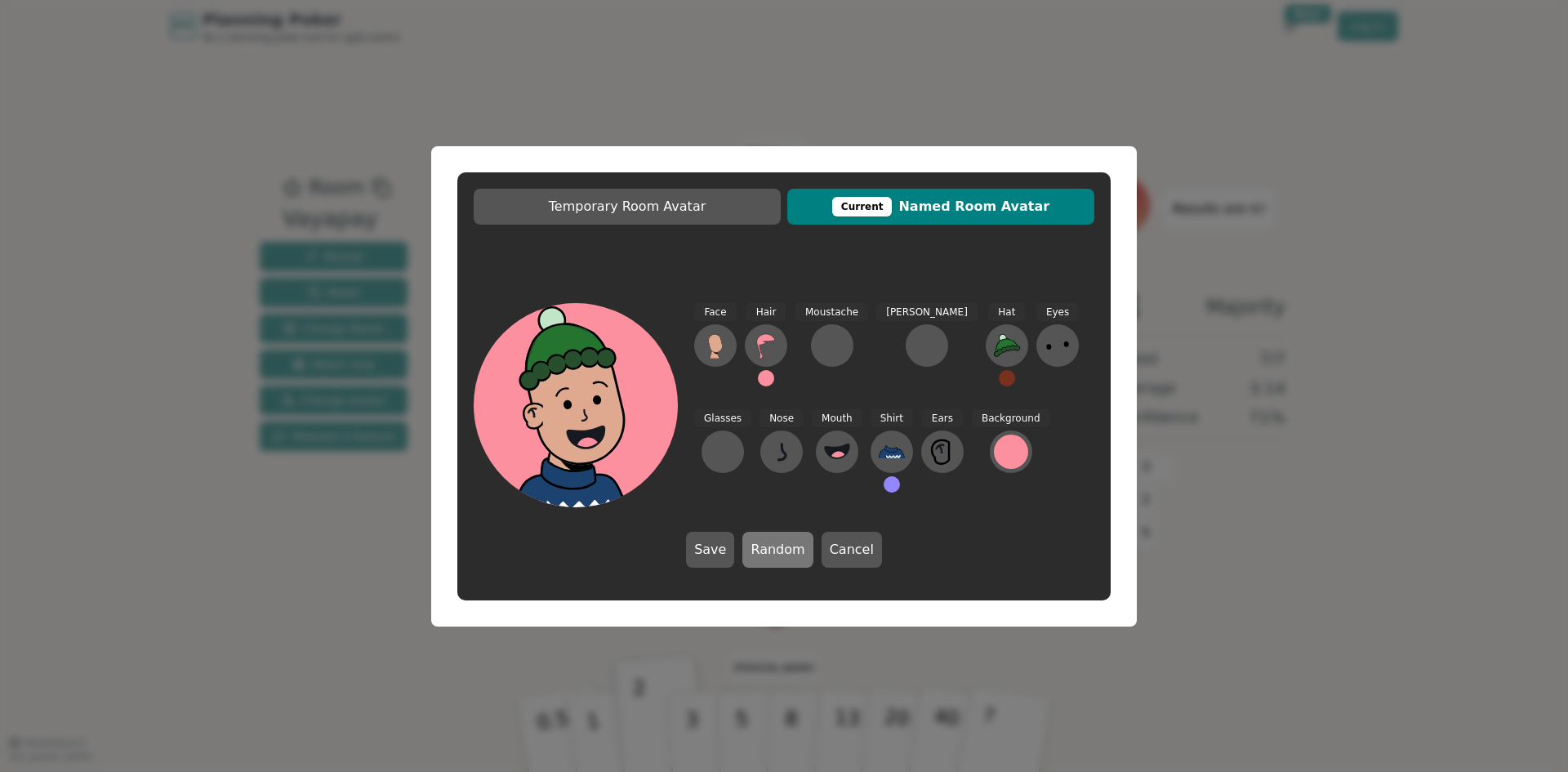
click at [799, 550] on button "Random" at bounding box center [777, 550] width 70 height 36
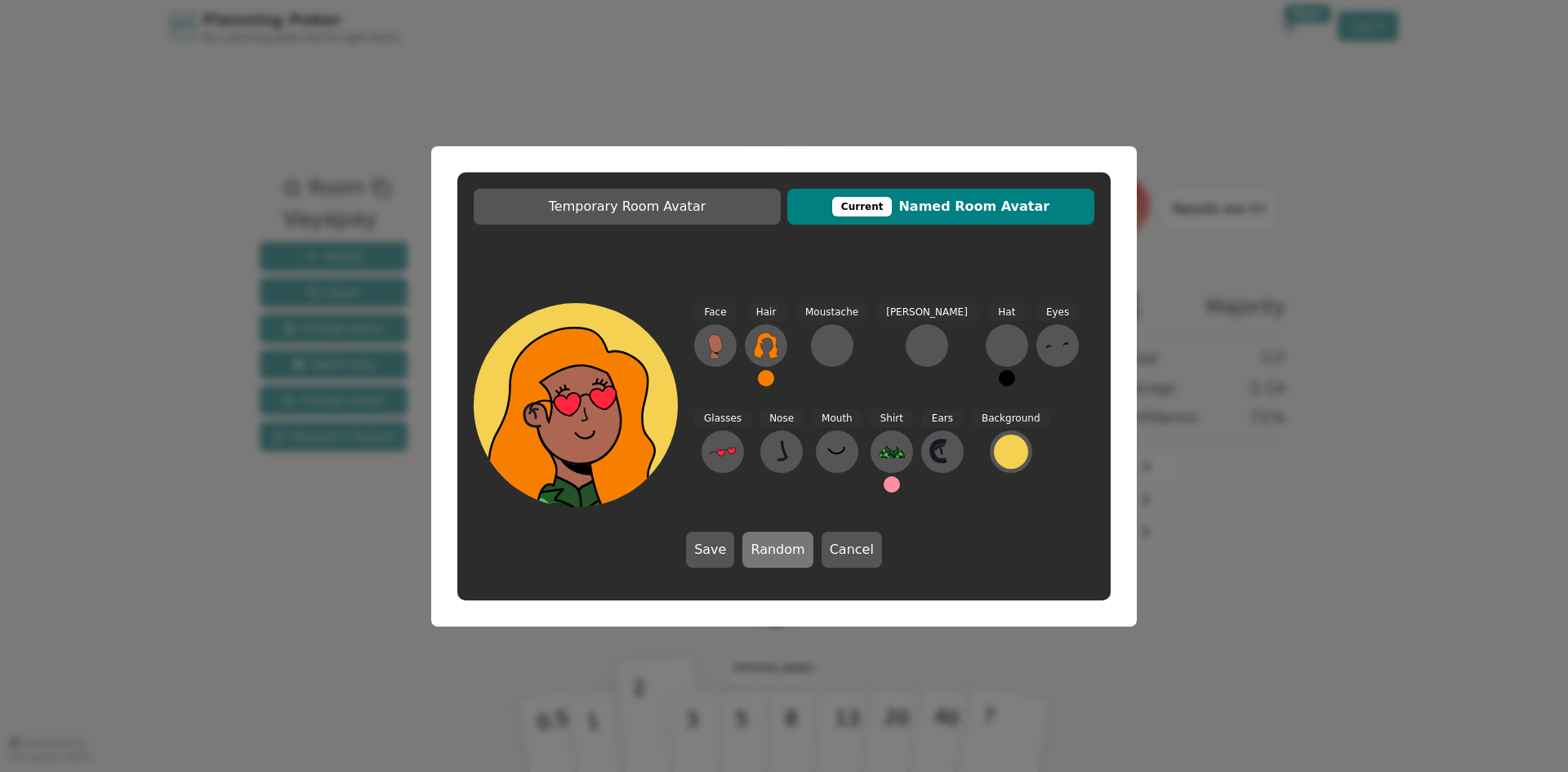
click at [799, 550] on button "Random" at bounding box center [777, 550] width 70 height 36
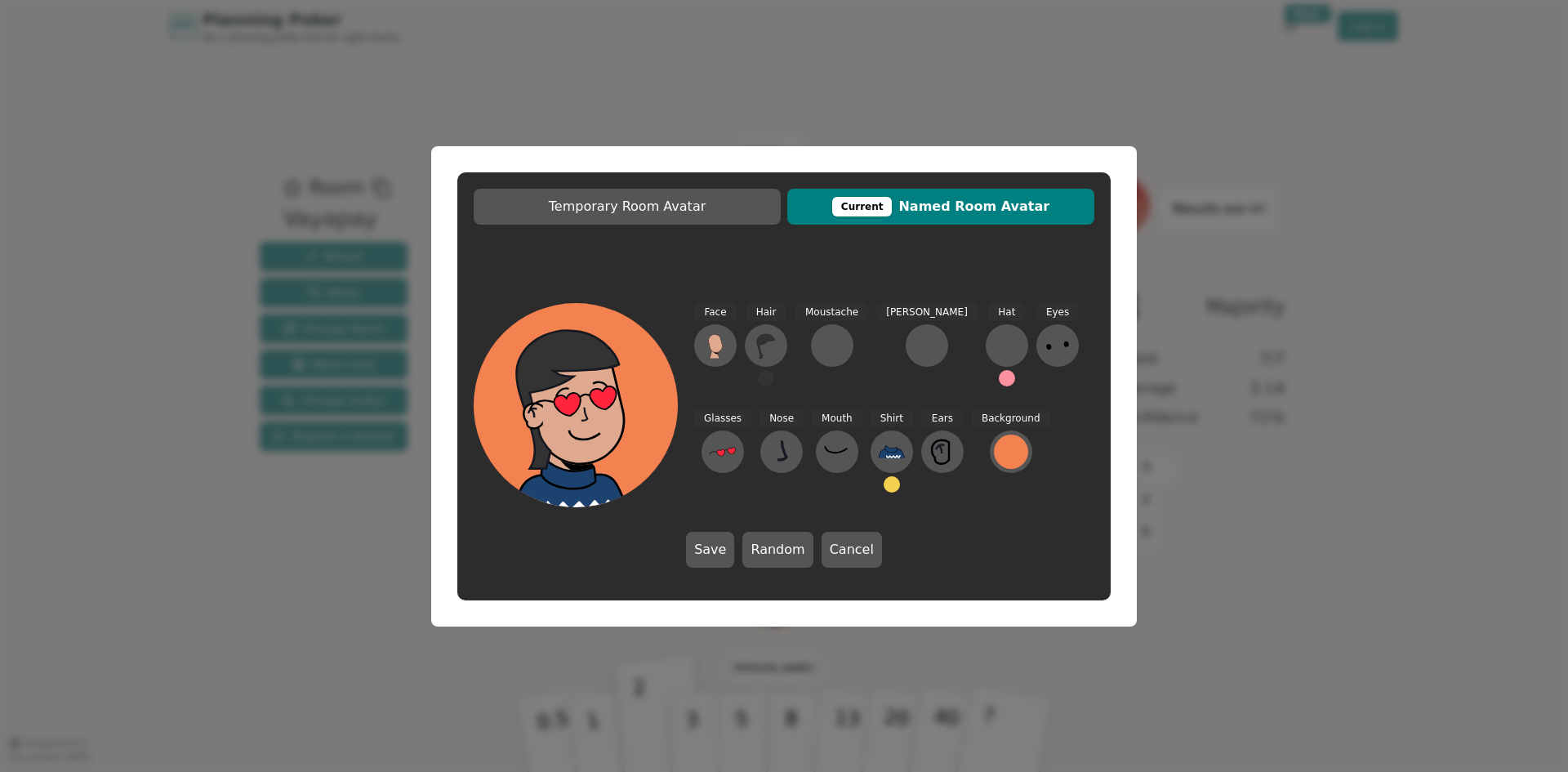
click at [847, 555] on button "Cancel" at bounding box center [852, 550] width 61 height 36
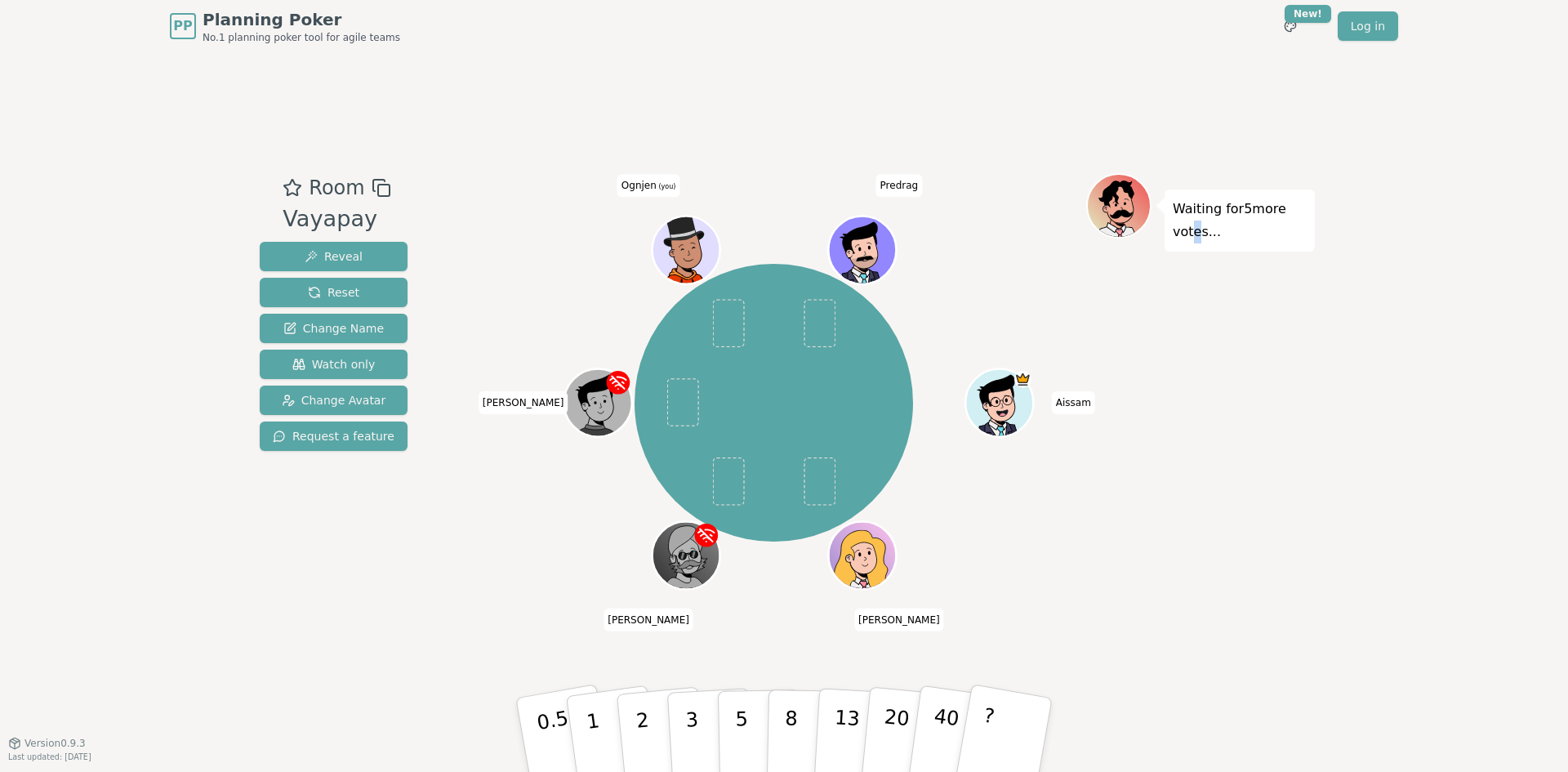
click at [1188, 498] on div "Waiting for 5 more votes..." at bounding box center [1199, 397] width 228 height 449
